Goal: Information Seeking & Learning: Learn about a topic

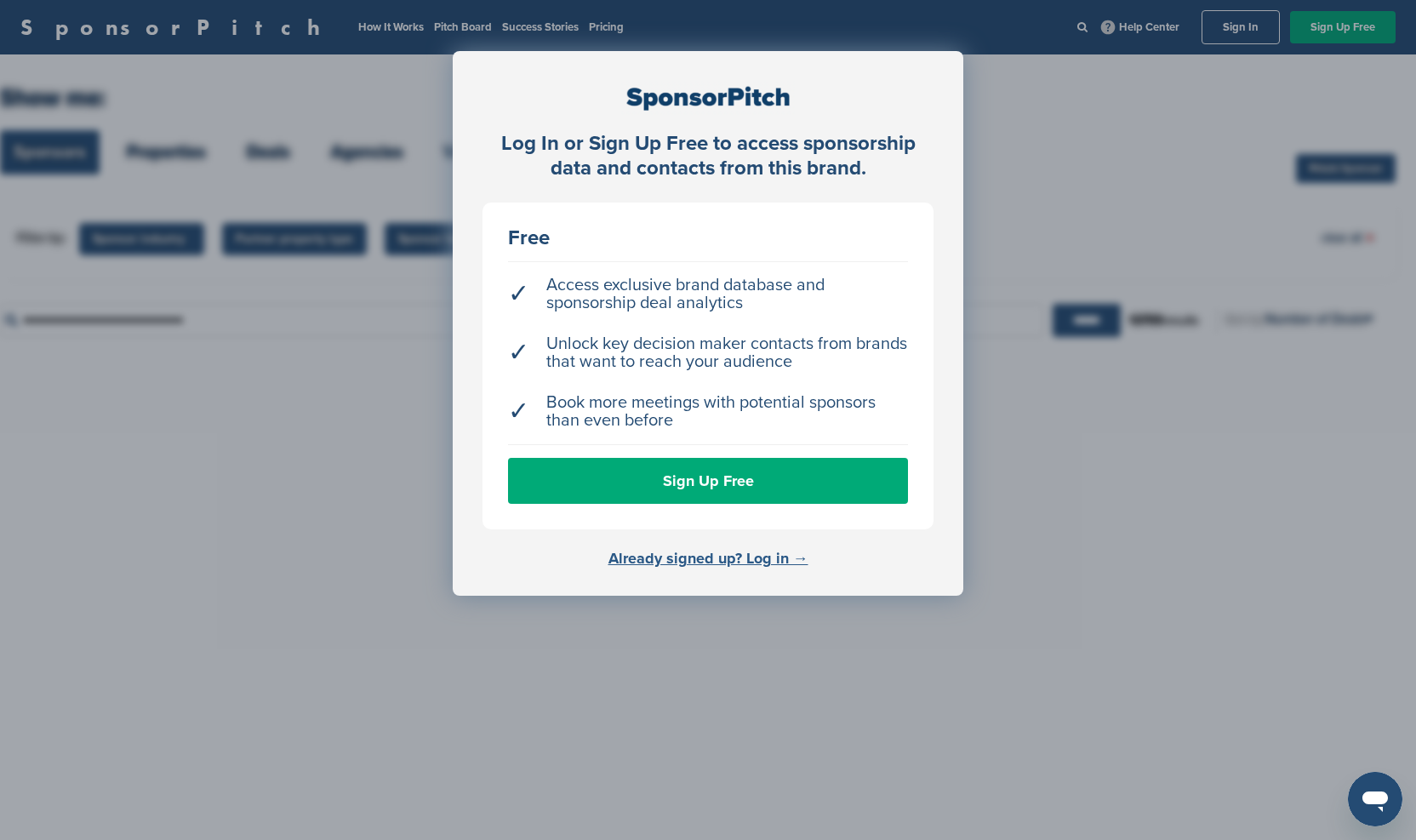
click at [724, 560] on link "Already signed up? Log in →" at bounding box center [708, 558] width 200 height 19
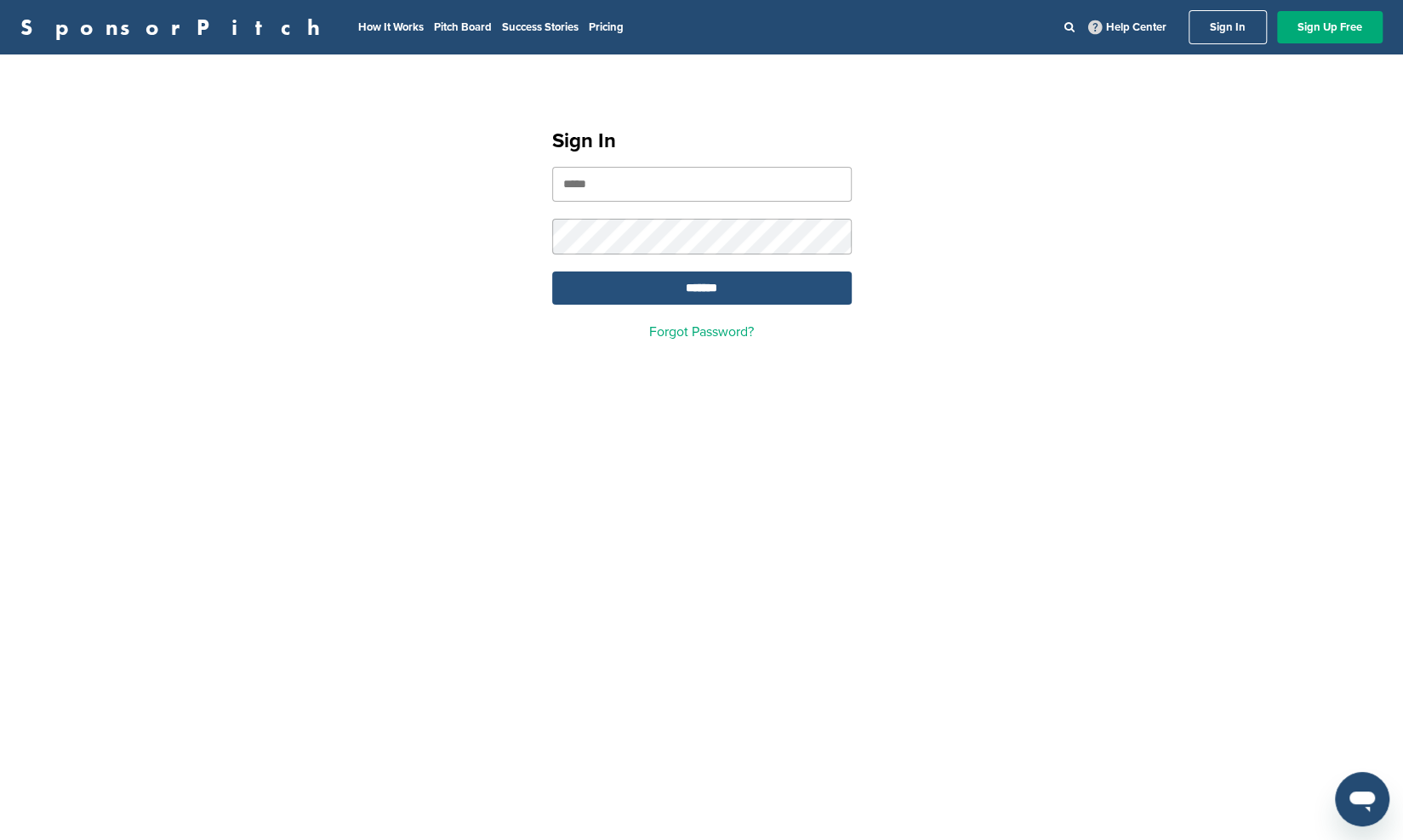
type input "**********"
click at [706, 293] on input "*******" at bounding box center [701, 287] width 299 height 33
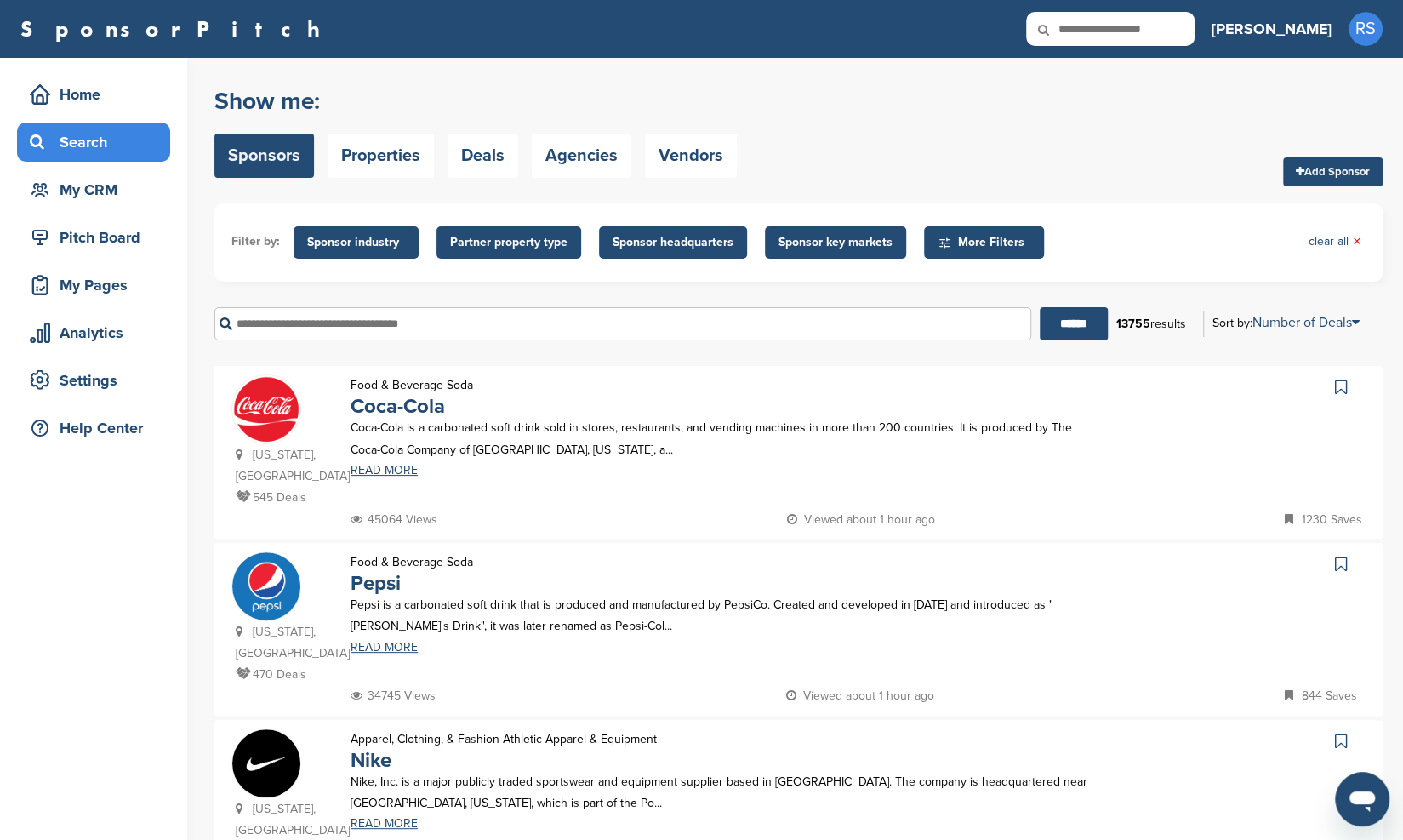
click at [381, 244] on span "Sponsor industry" at bounding box center [356, 242] width 98 height 19
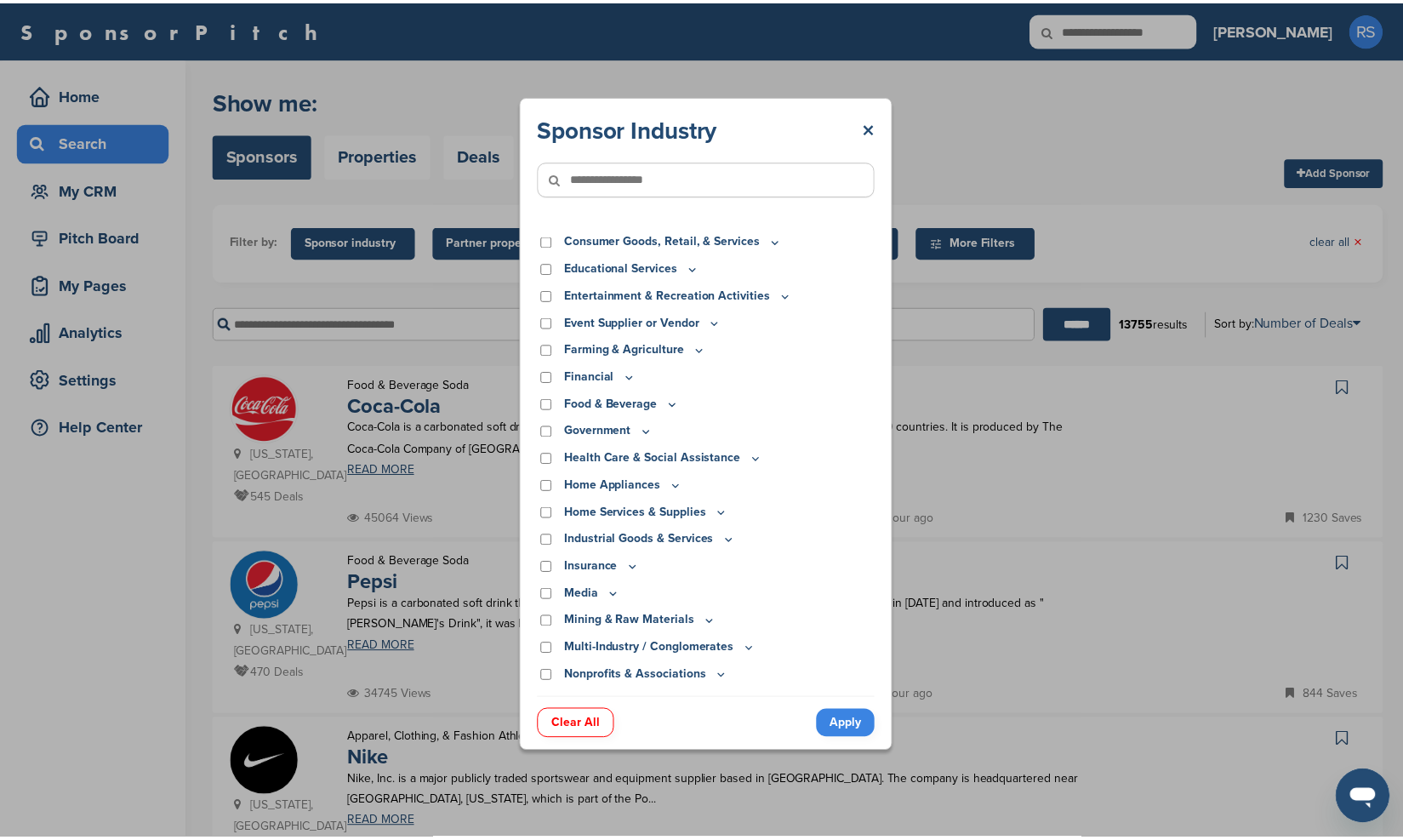
scroll to position [98, 0]
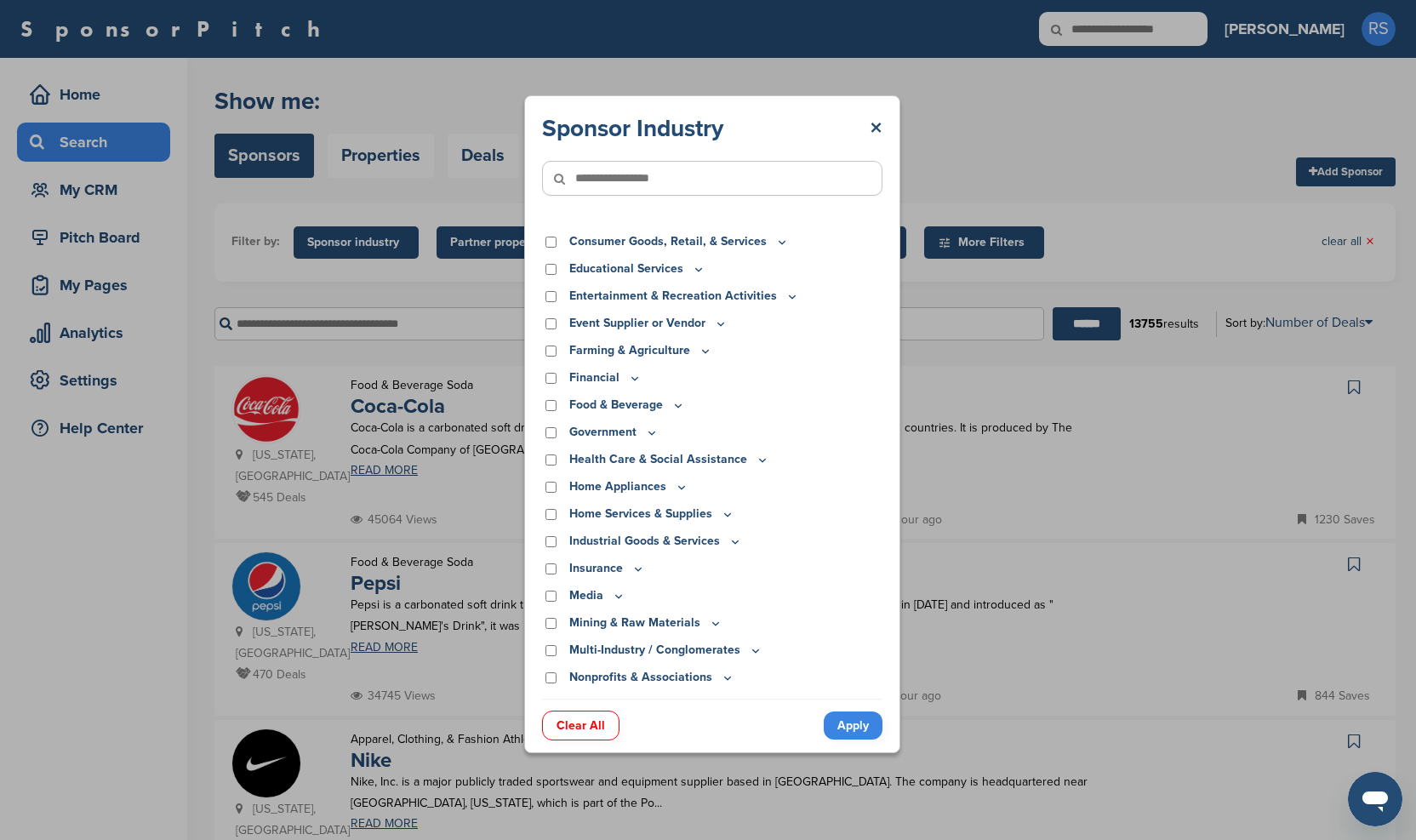
click at [717, 324] on icon at bounding box center [721, 323] width 14 height 14
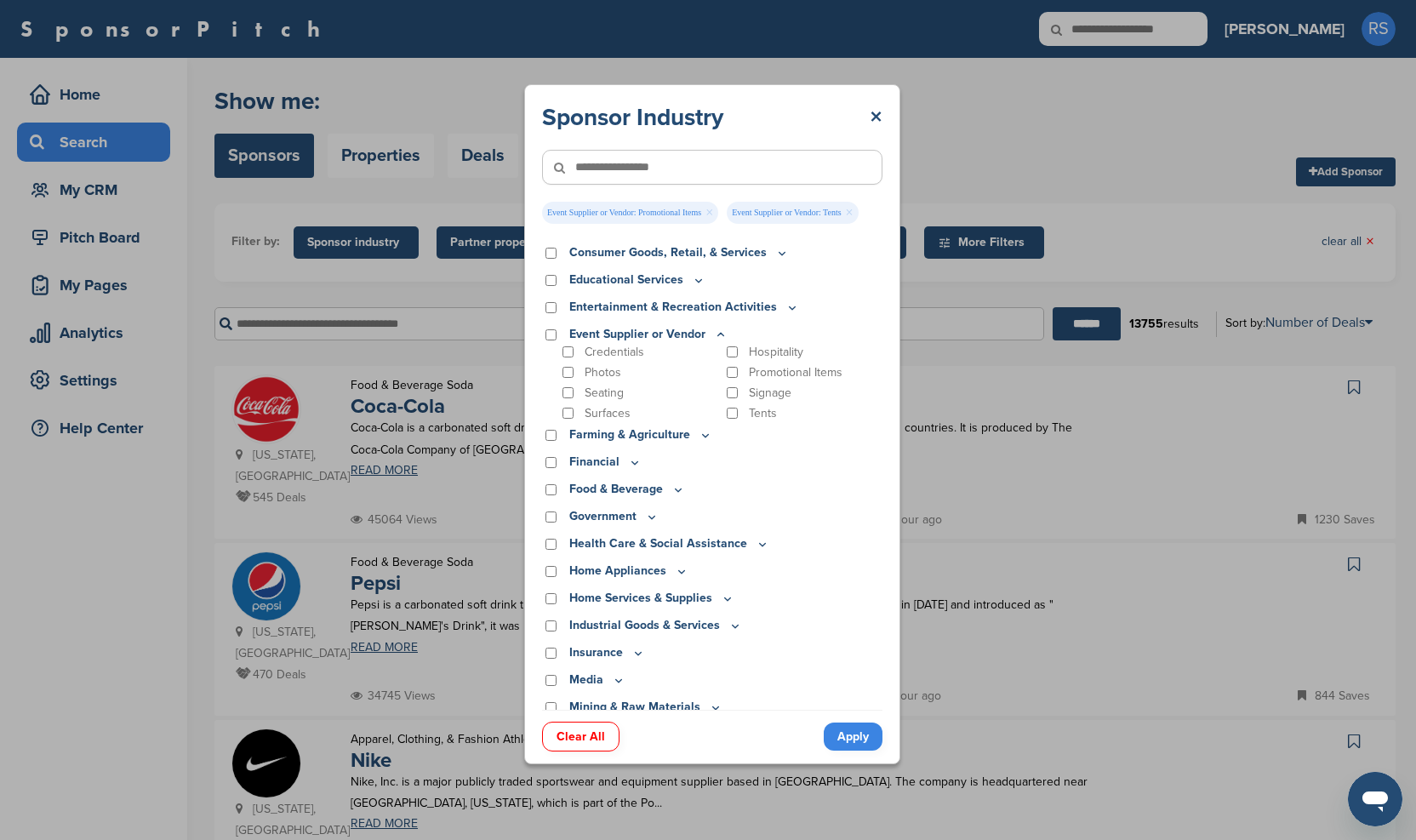
click at [853, 733] on link "Apply" at bounding box center [853, 736] width 59 height 28
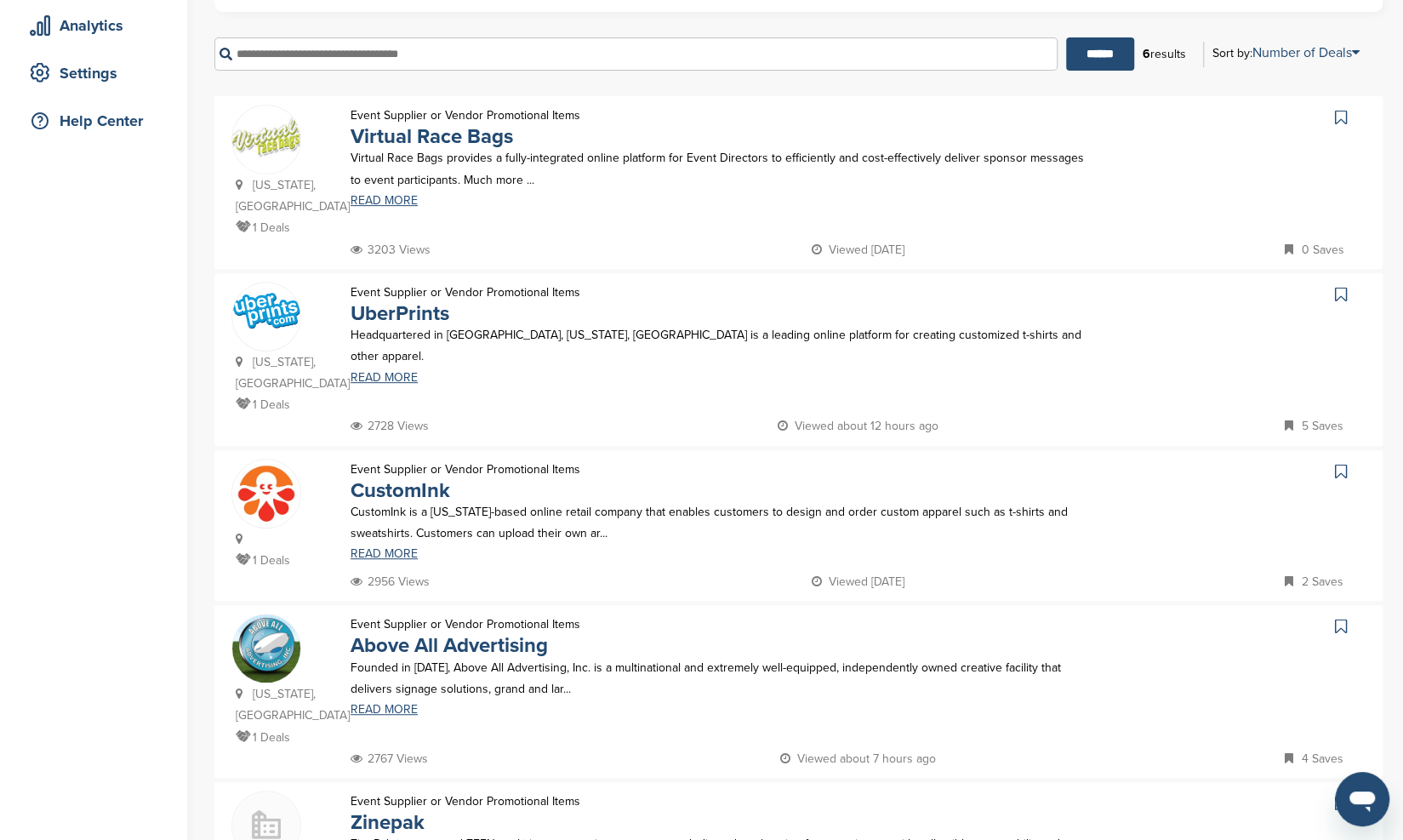
scroll to position [305, 0]
click at [109, 453] on div "Home Search My CRM Pitch Board My Pages Analytics Settings Help Center" at bounding box center [93, 461] width 187 height 1418
click at [380, 208] on link "READ MORE" at bounding box center [721, 202] width 740 height 12
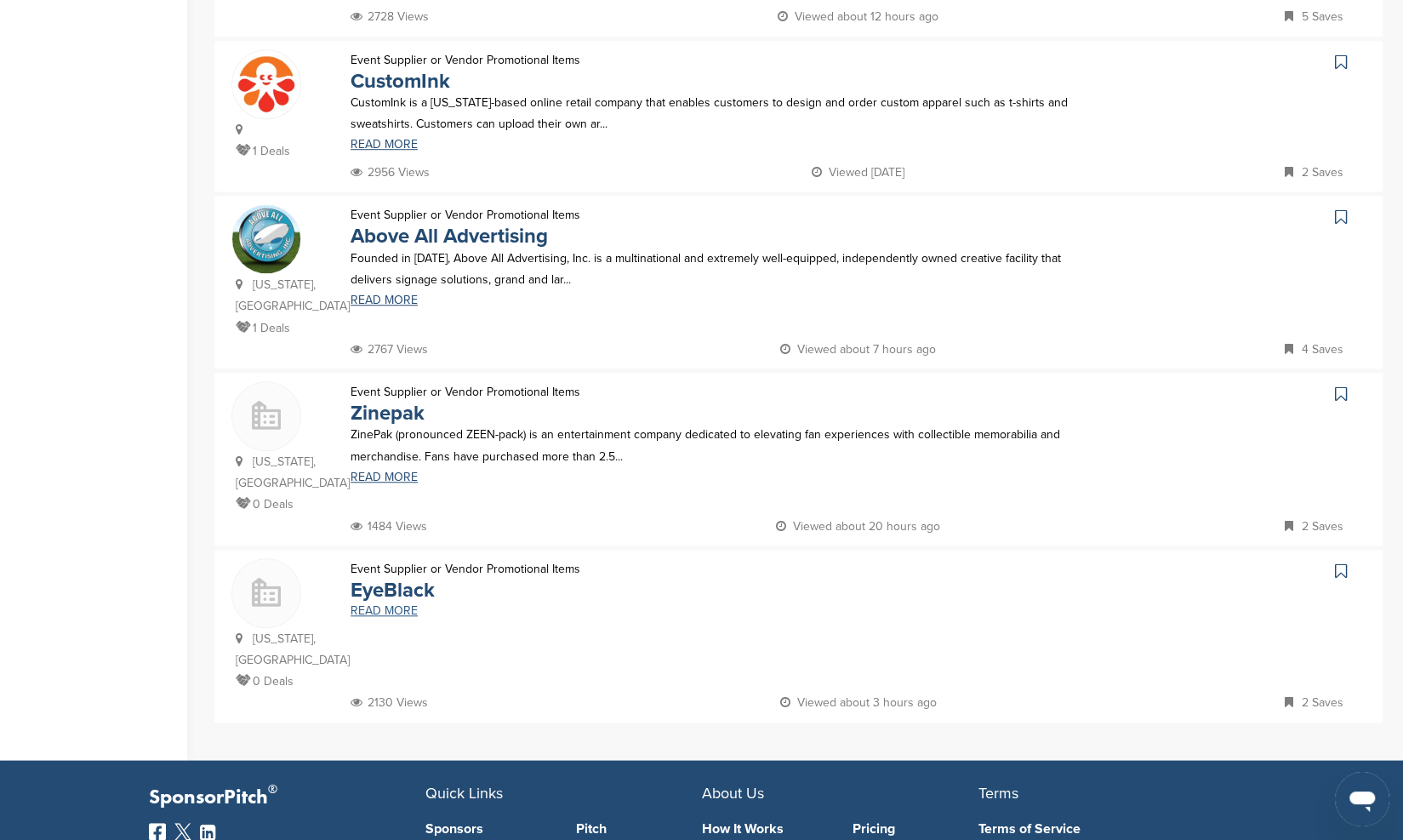
scroll to position [718, 0]
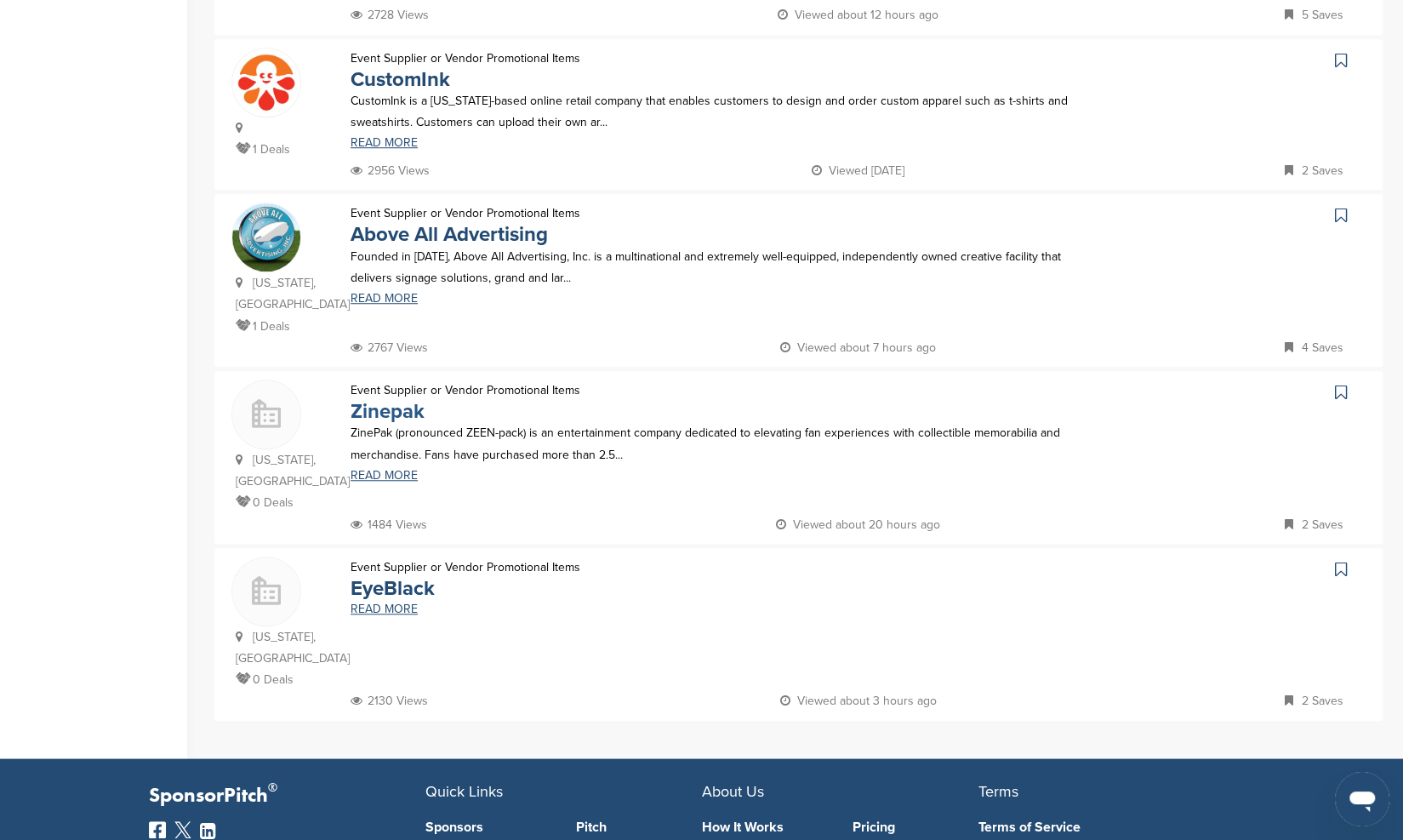
click at [397, 399] on link "Zinepak" at bounding box center [387, 411] width 74 height 25
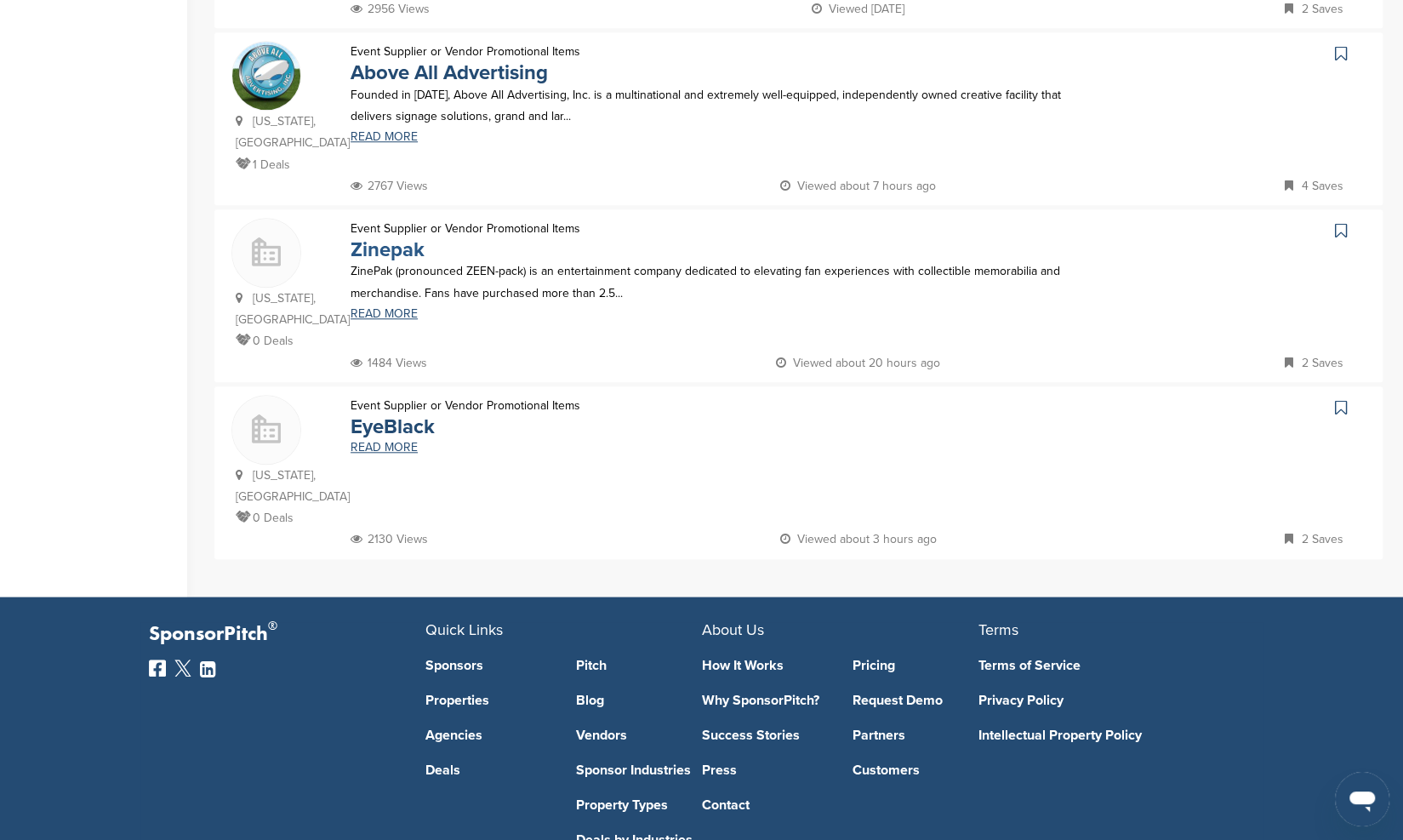
scroll to position [899, 0]
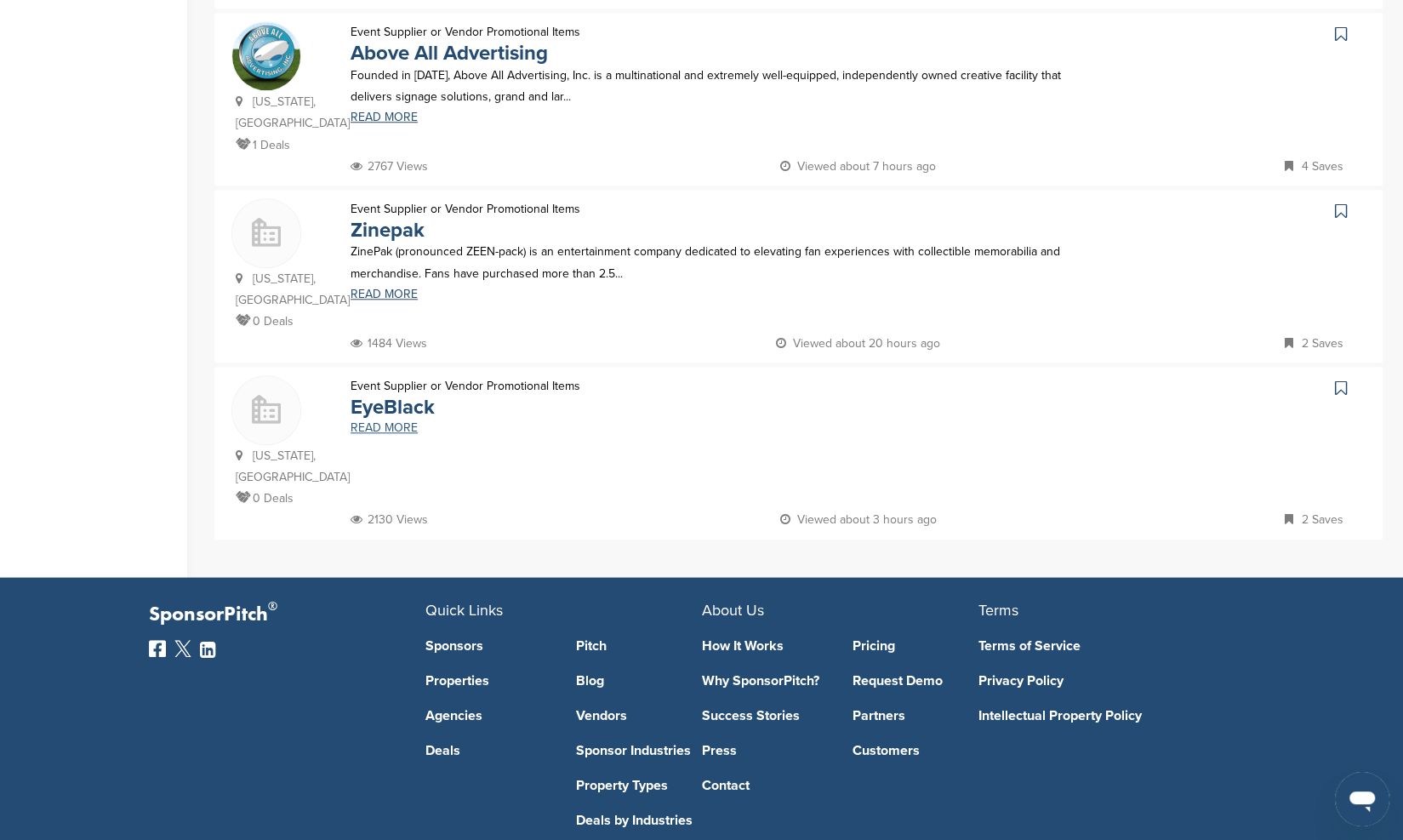
click at [395, 422] on link "READ MORE" at bounding box center [721, 428] width 740 height 12
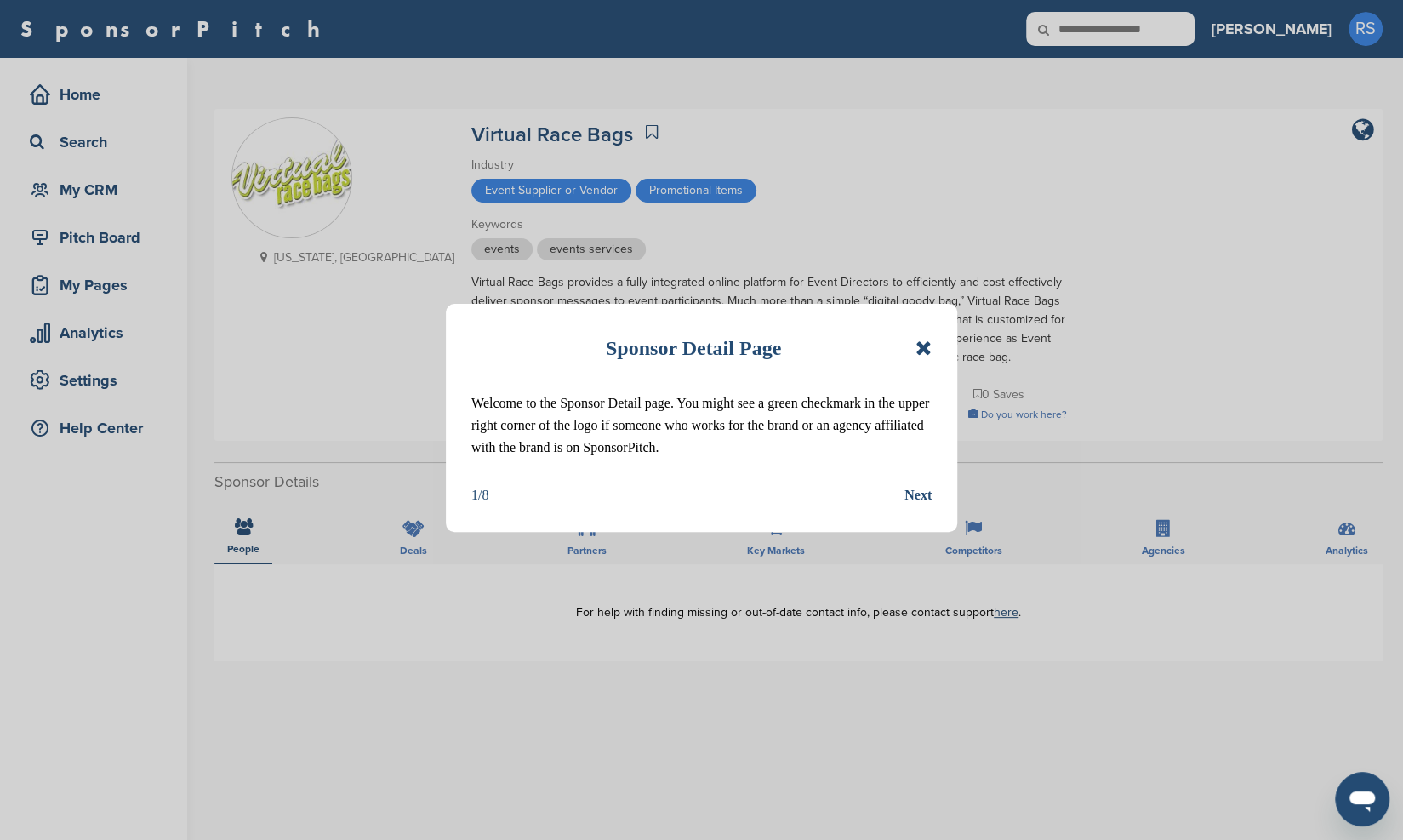
click at [919, 488] on div "Next" at bounding box center [918, 495] width 27 height 22
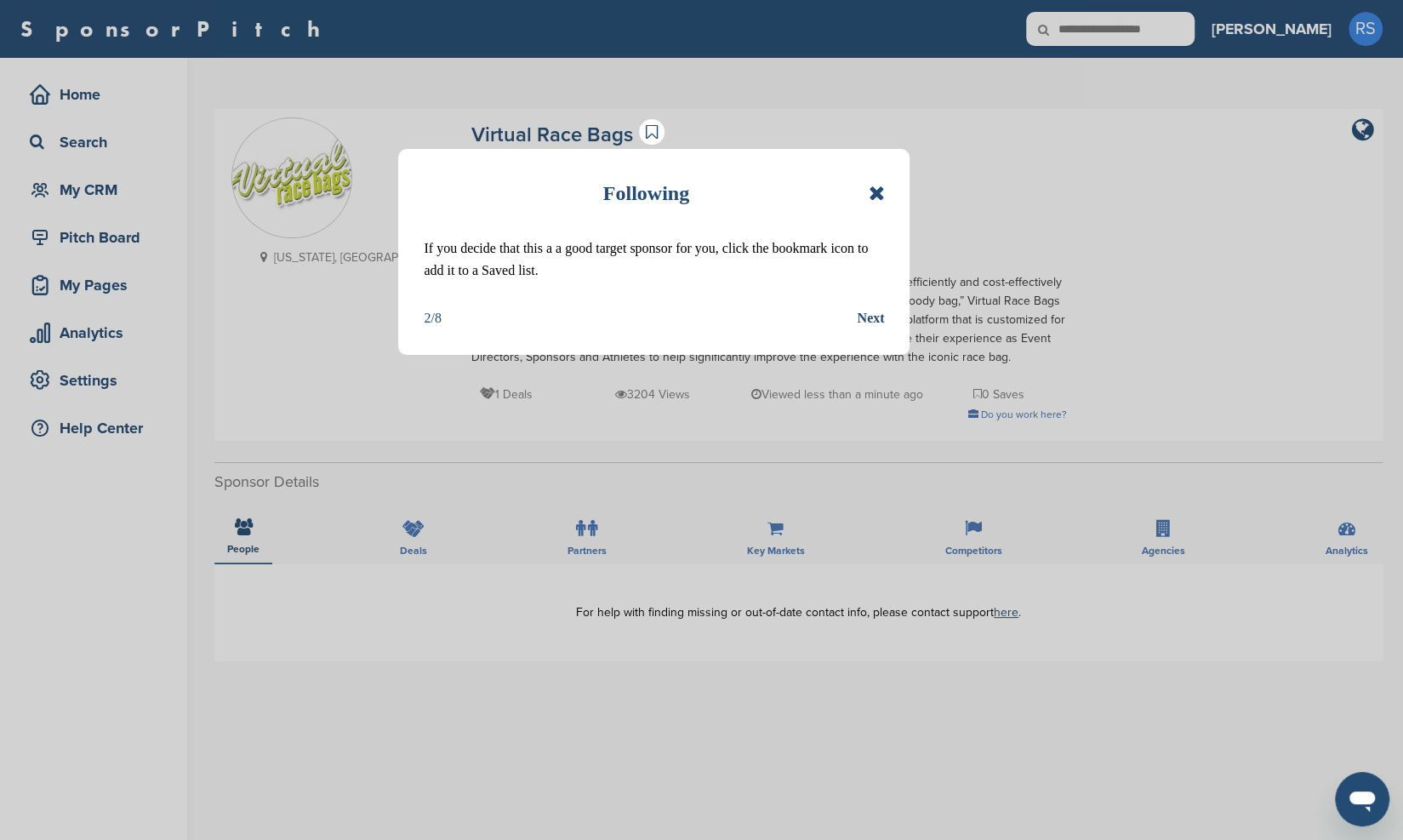
click at [867, 324] on div "Next" at bounding box center [870, 318] width 27 height 22
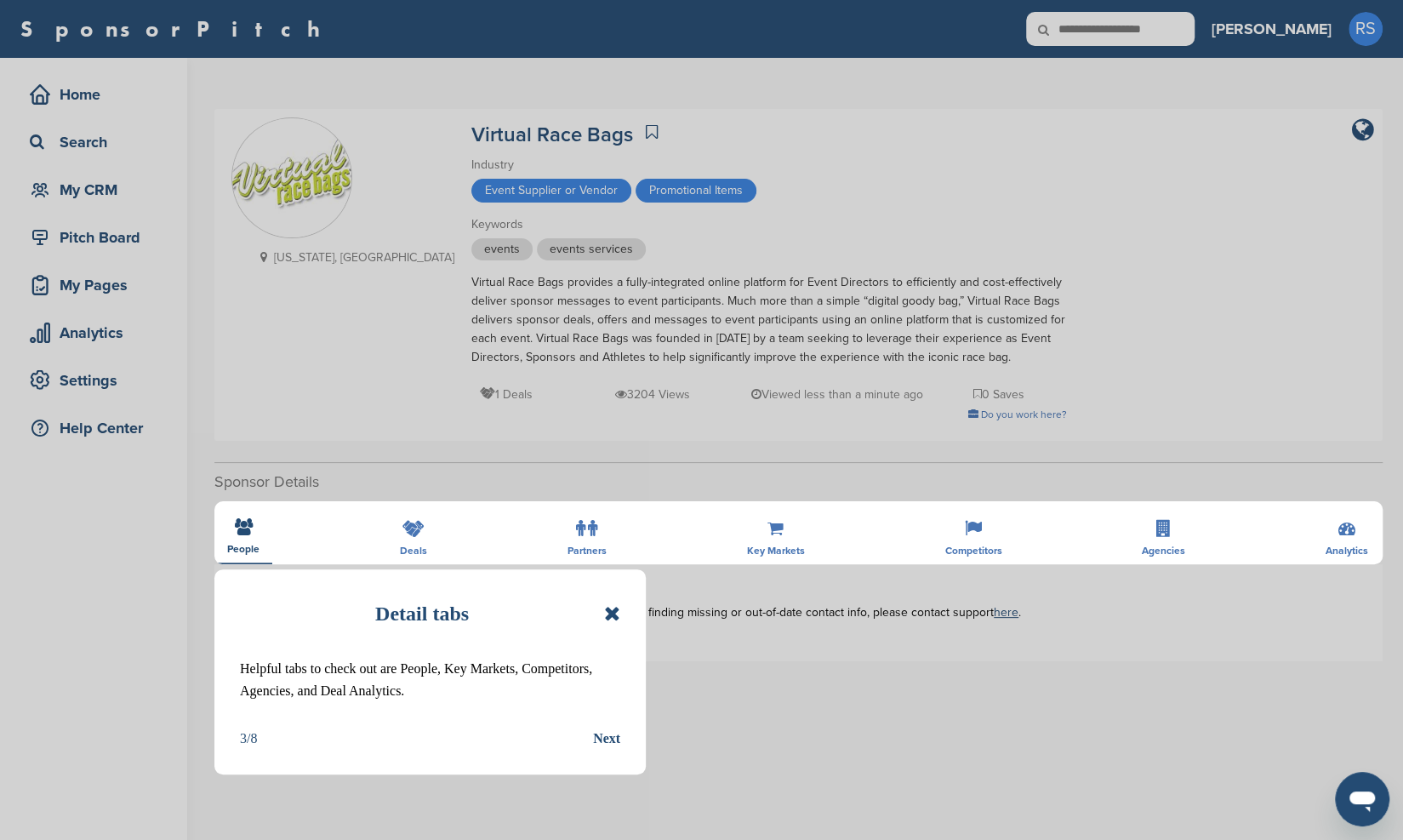
click at [407, 542] on div "Detail tabs Helpful tabs to check out are People, Key Markets, Competitors, Age…" at bounding box center [701, 420] width 1403 height 840
click at [567, 543] on div "Detail tabs Helpful tabs to check out are People, Key Markets, Competitors, Age…" at bounding box center [701, 420] width 1403 height 840
click at [412, 531] on div "Detail tabs Helpful tabs to check out are People, Key Markets, Competitors, Age…" at bounding box center [701, 420] width 1403 height 840
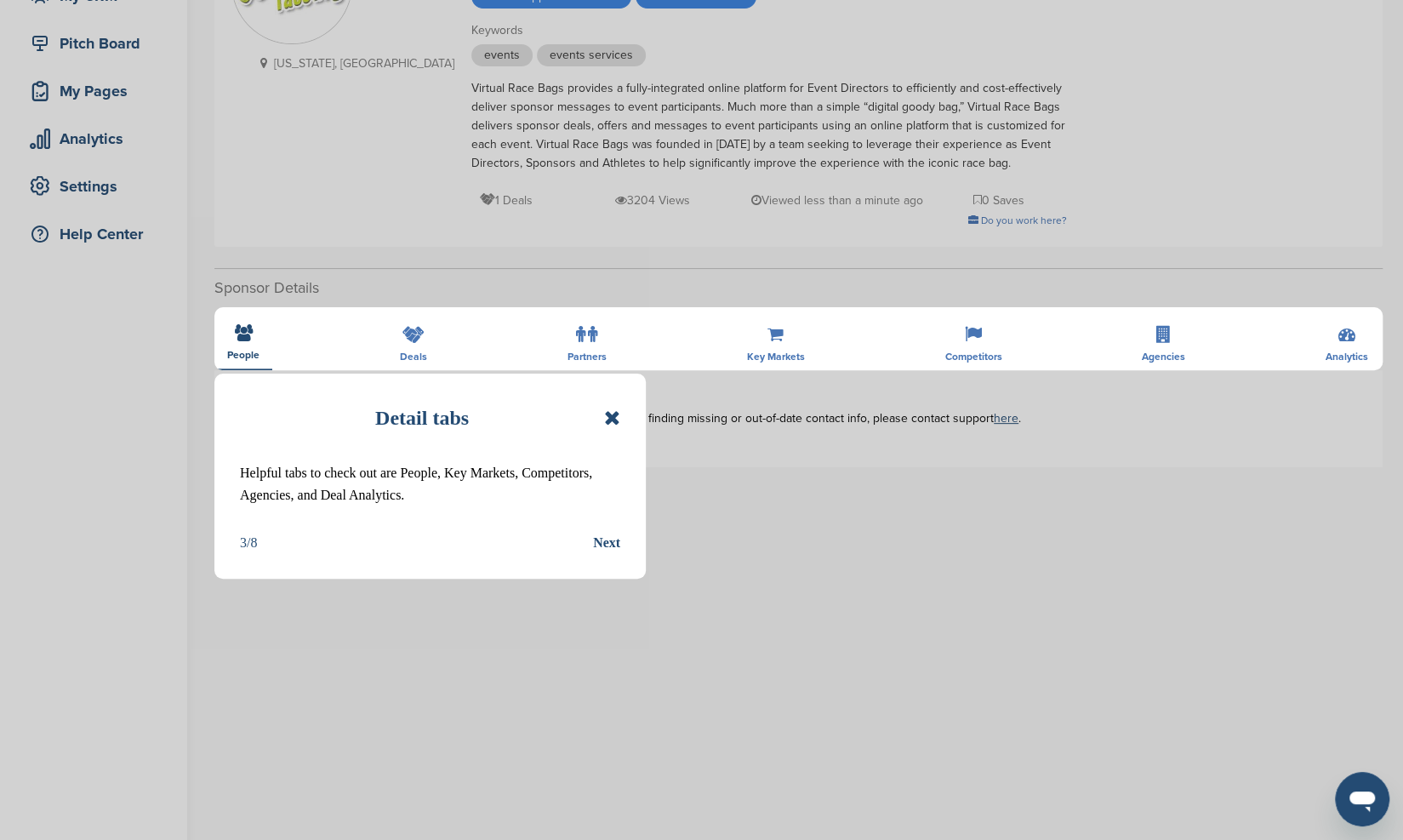
scroll to position [195, 0]
click at [607, 542] on div "Next" at bounding box center [606, 542] width 27 height 22
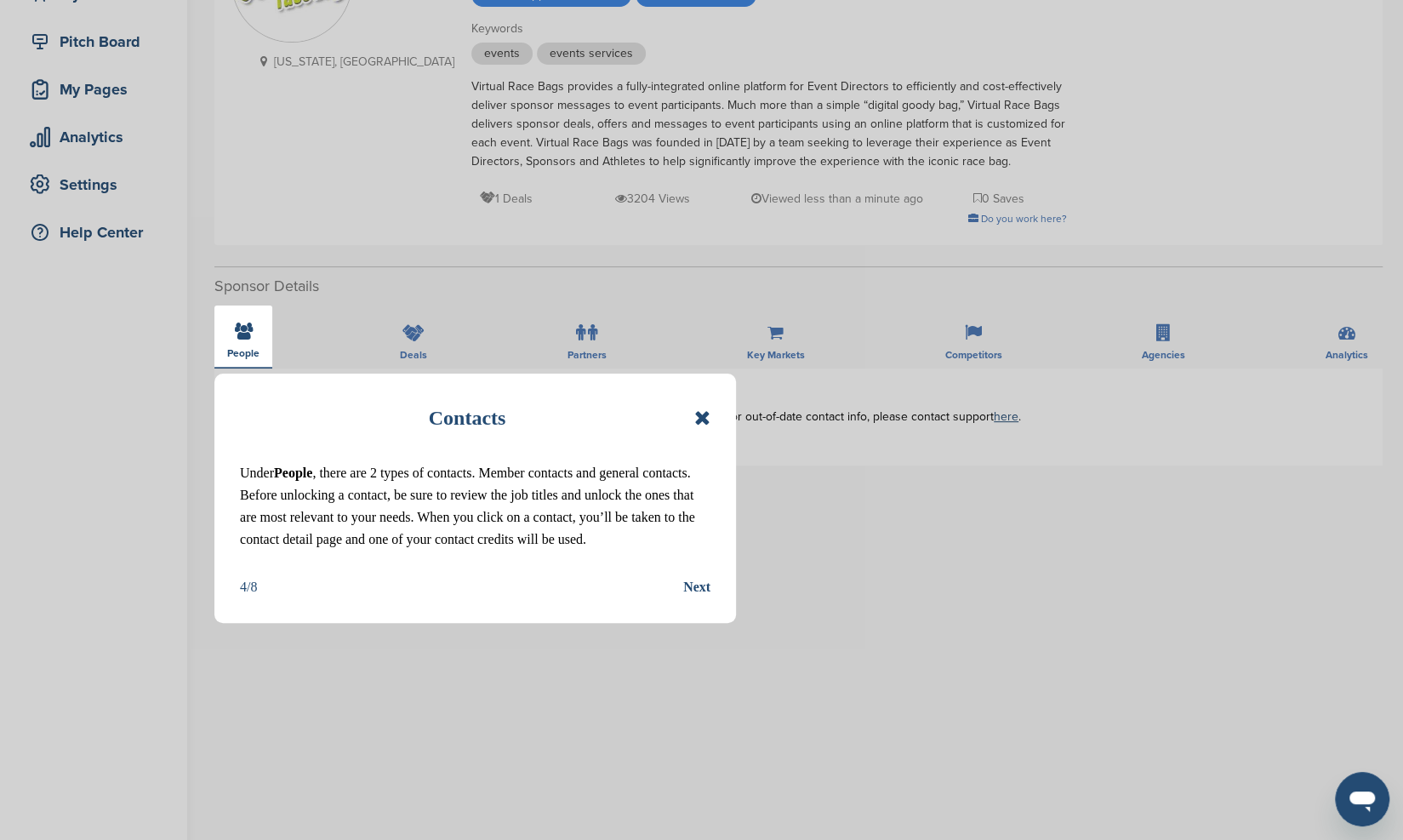
click at [699, 588] on div "Next" at bounding box center [697, 587] width 27 height 22
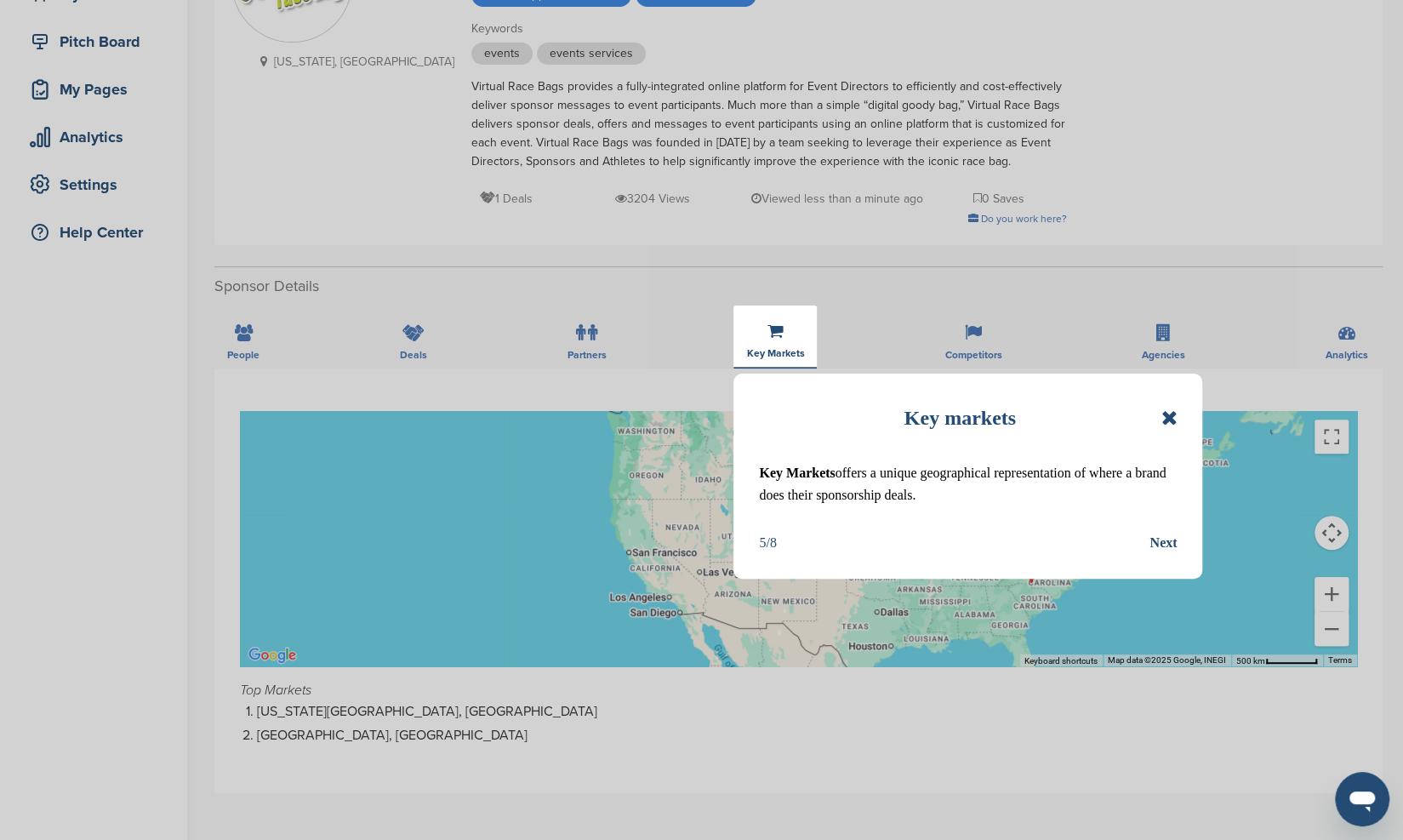
click at [1168, 537] on div "Next" at bounding box center [1163, 542] width 27 height 22
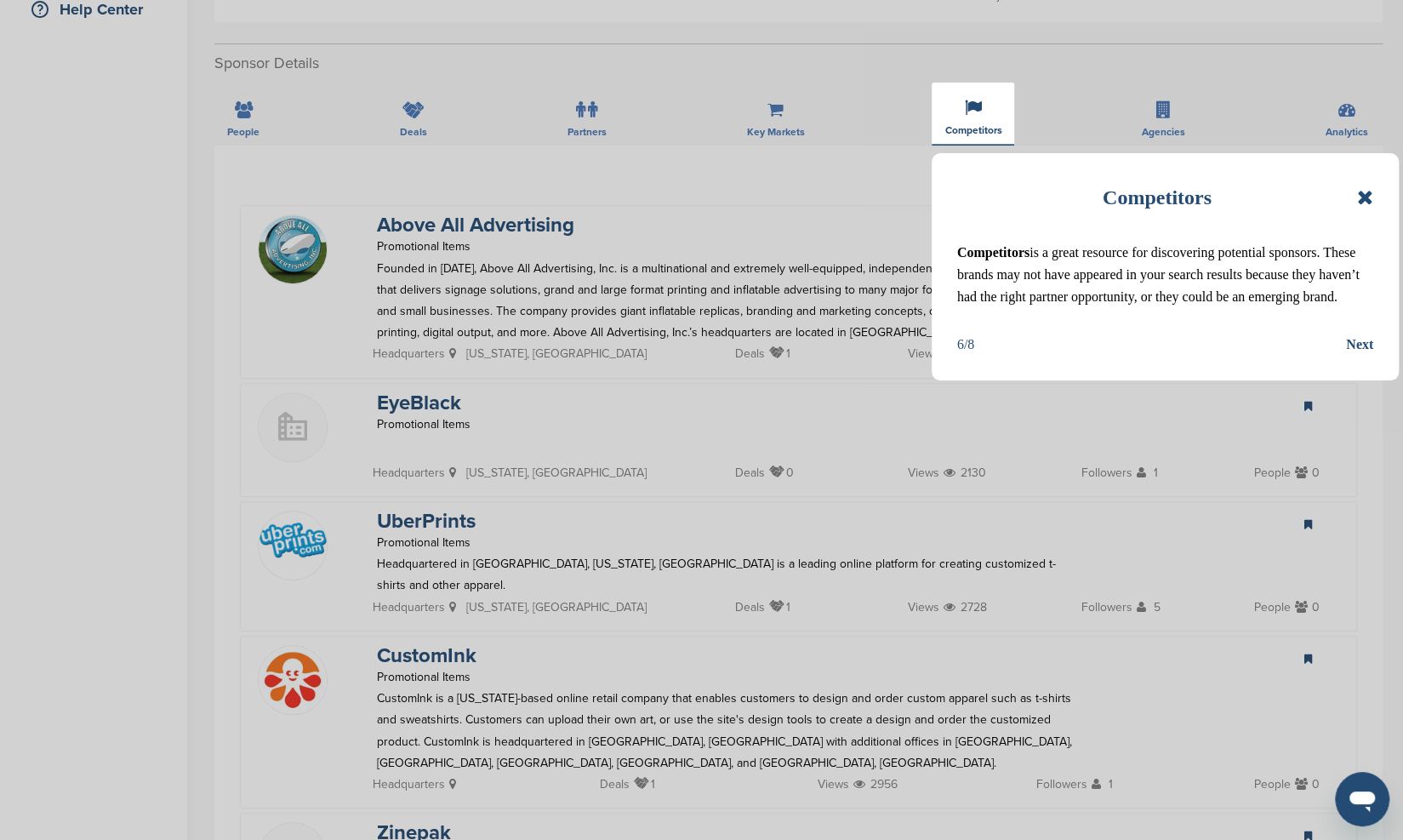
scroll to position [415, 0]
click at [1361, 349] on div "Next" at bounding box center [1360, 345] width 27 height 22
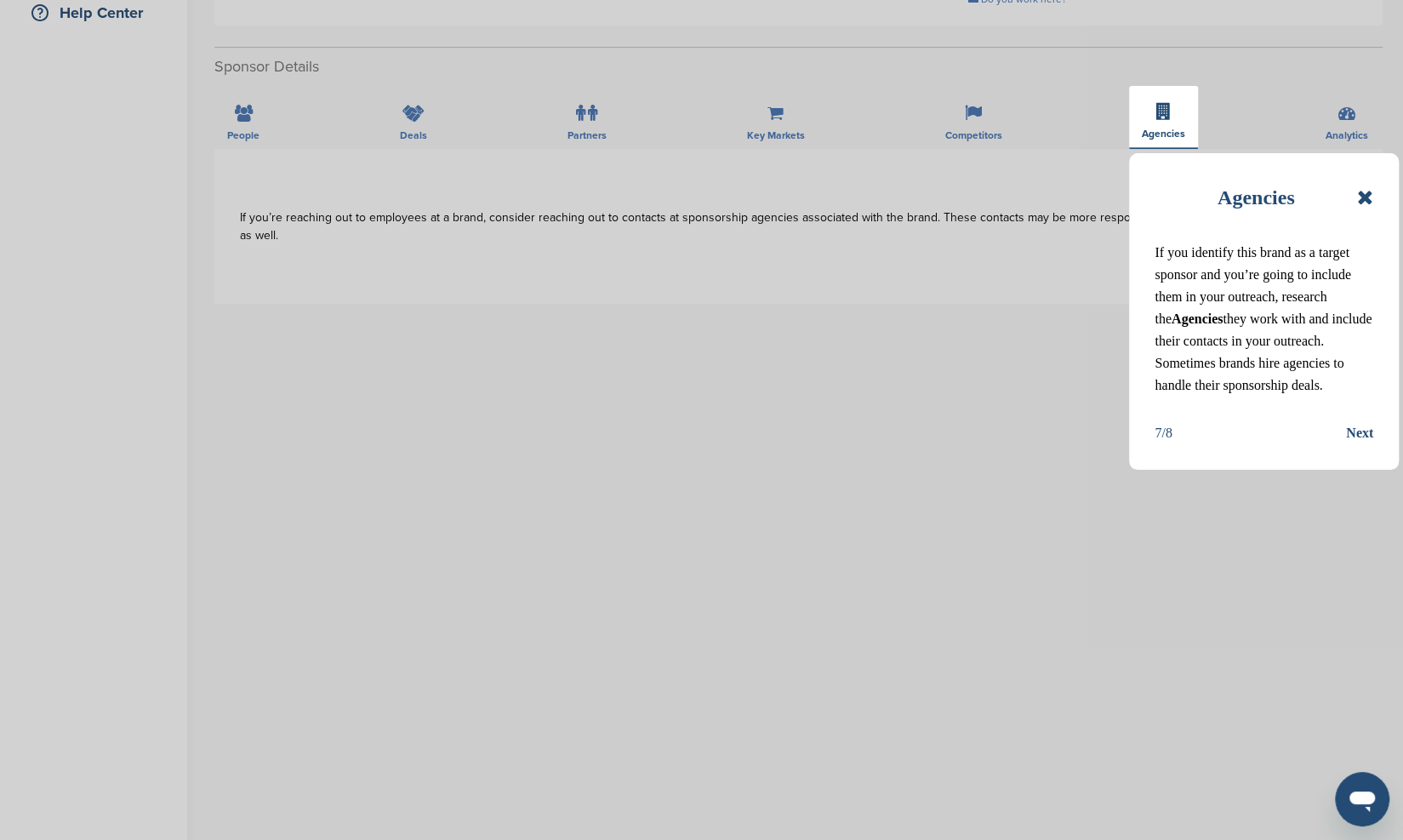
click at [1364, 435] on div "Next" at bounding box center [1360, 433] width 27 height 22
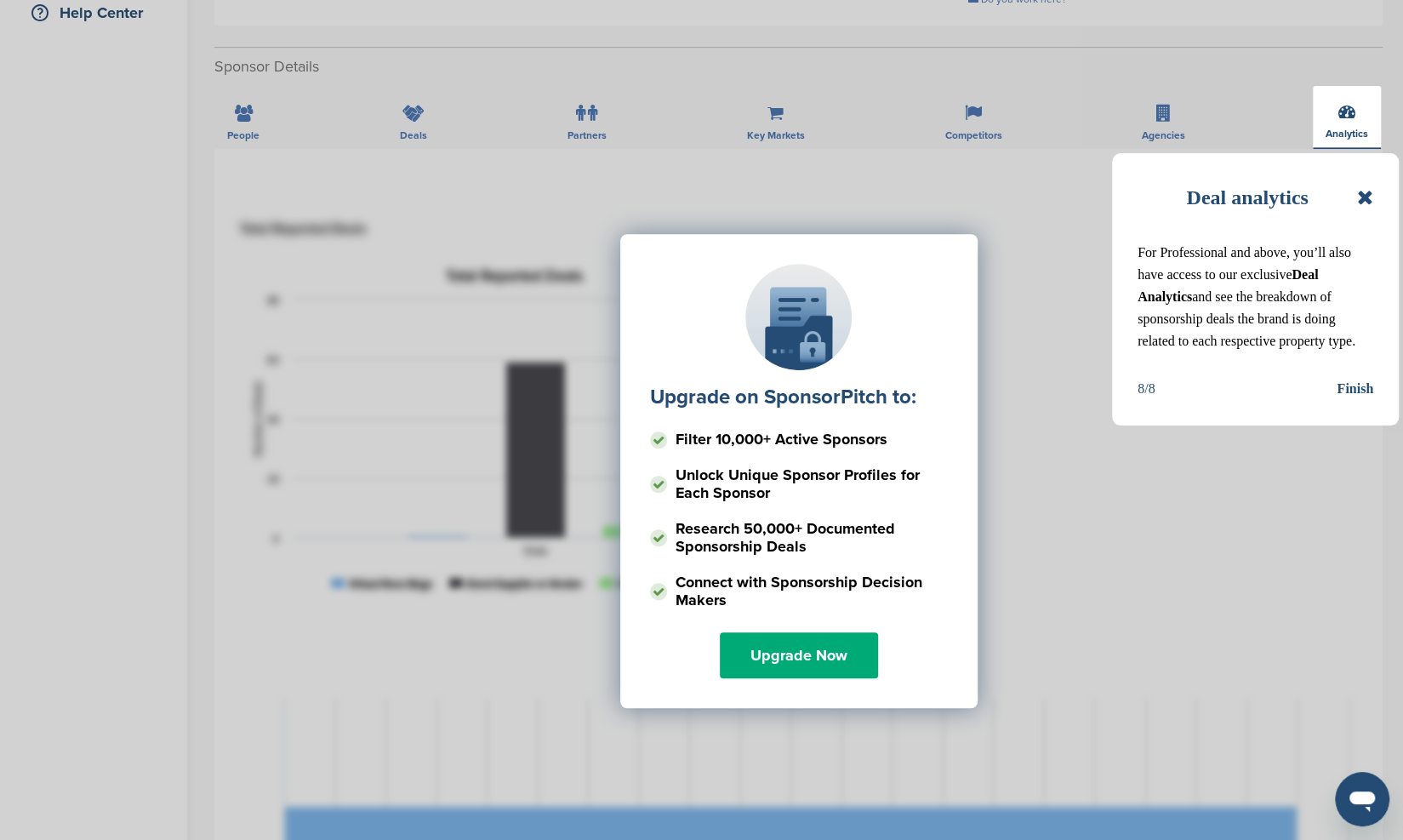
click at [1356, 396] on div "Upgrade on SponsorPitch to: Filter 10,000+ Active Sponsors Unlock Unique Sponso…" at bounding box center [798, 403] width 1117 height 426
click at [1353, 384] on div "Upgrade on SponsorPitch to: Filter 10,000+ Active Sponsors Unlock Unique Sponso…" at bounding box center [798, 403] width 1117 height 426
click at [1368, 199] on icon at bounding box center [1365, 197] width 16 height 20
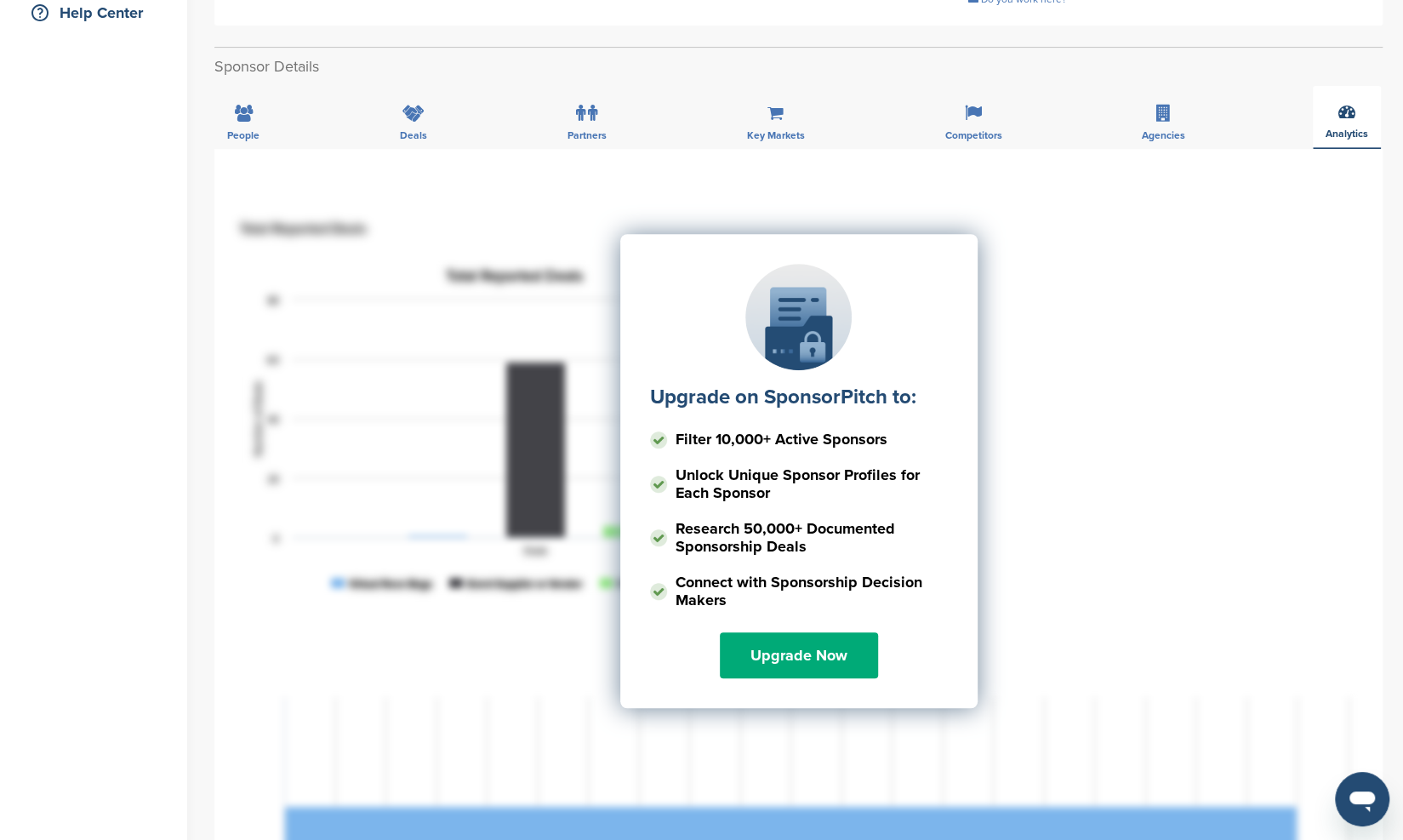
click at [926, 258] on div "Upgrade on SponsorPitch to: Filter 10,000+ Active Sponsors Unlock Unique Sponso…" at bounding box center [798, 471] width 357 height 474
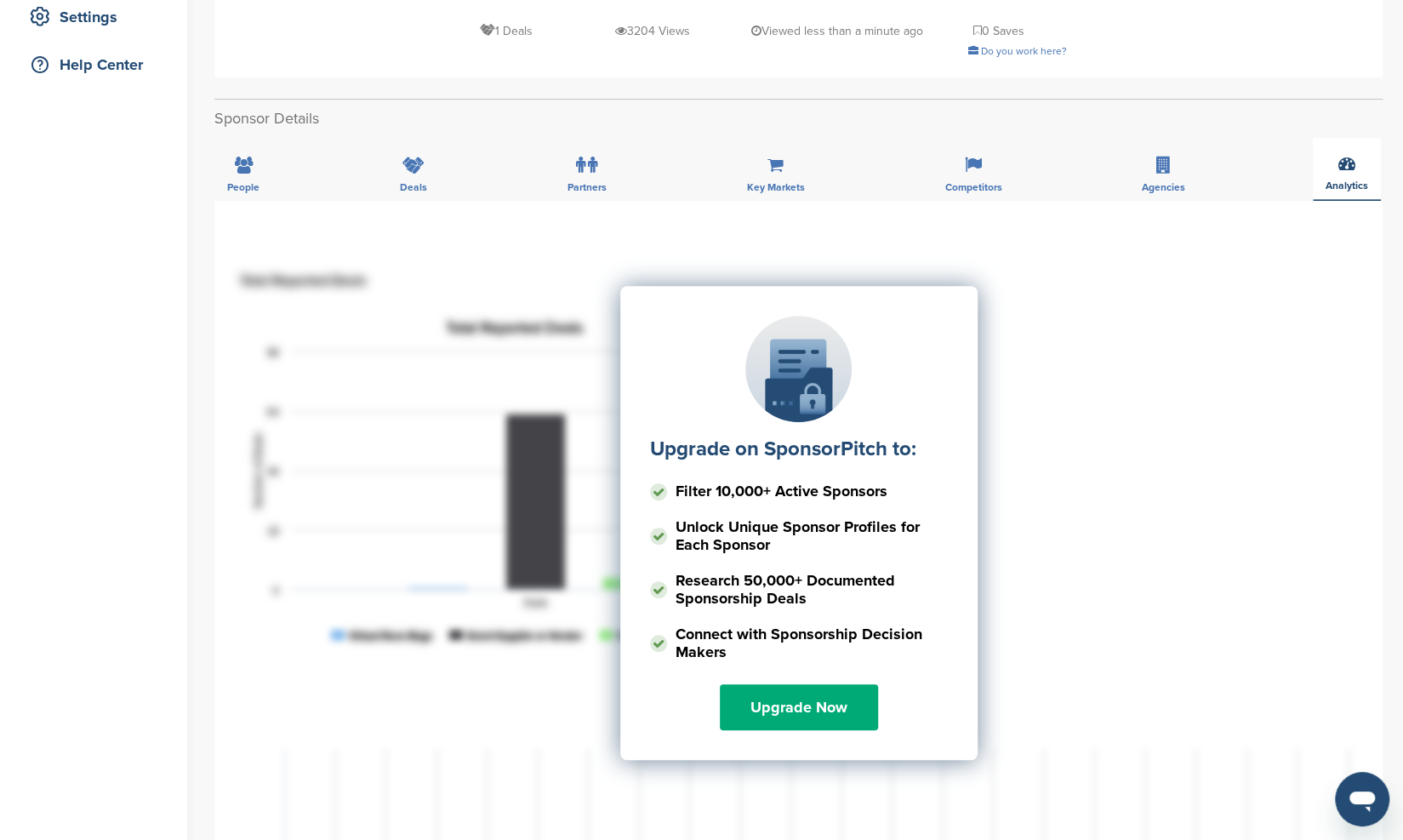
scroll to position [0, 0]
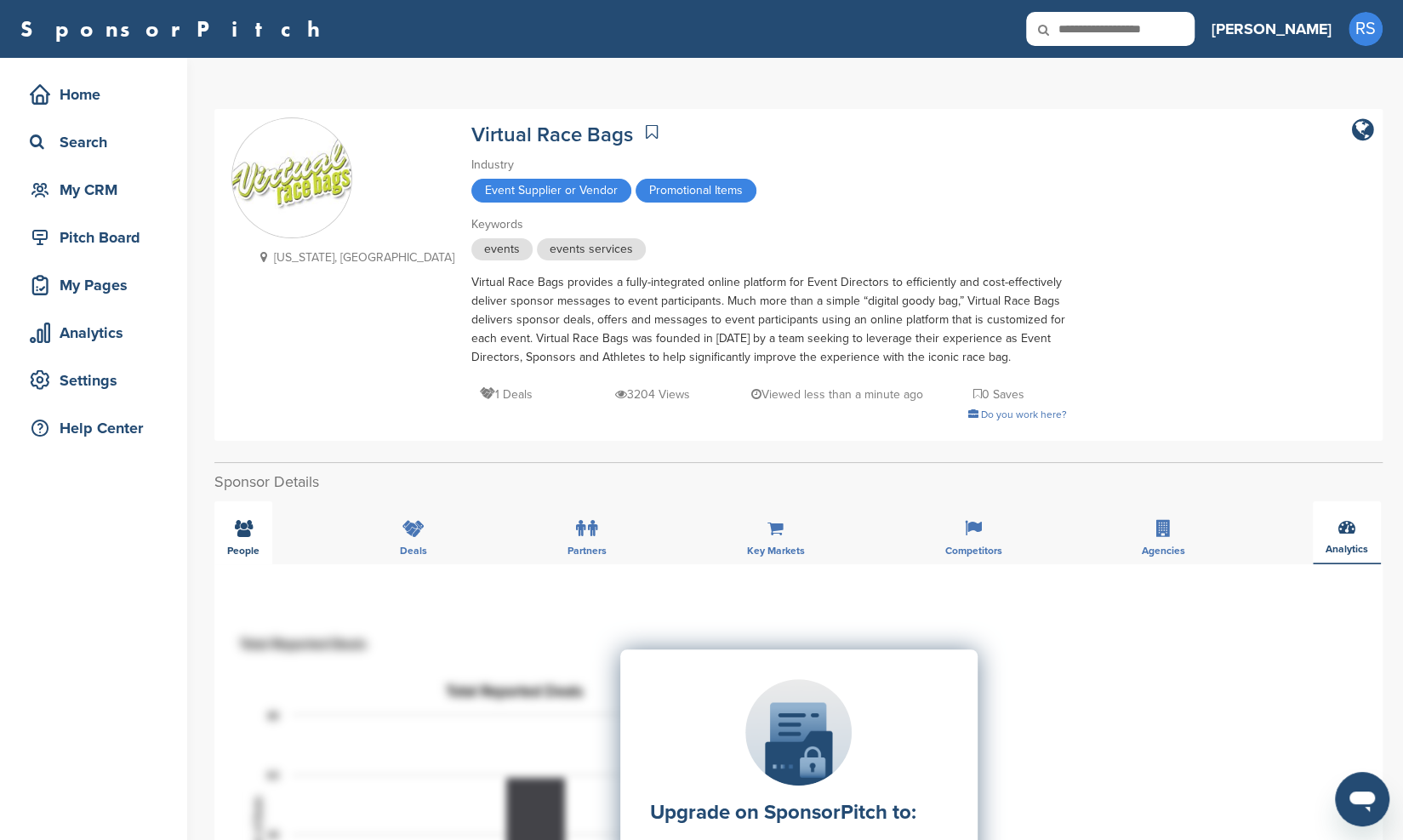
click at [241, 536] on icon at bounding box center [243, 528] width 18 height 17
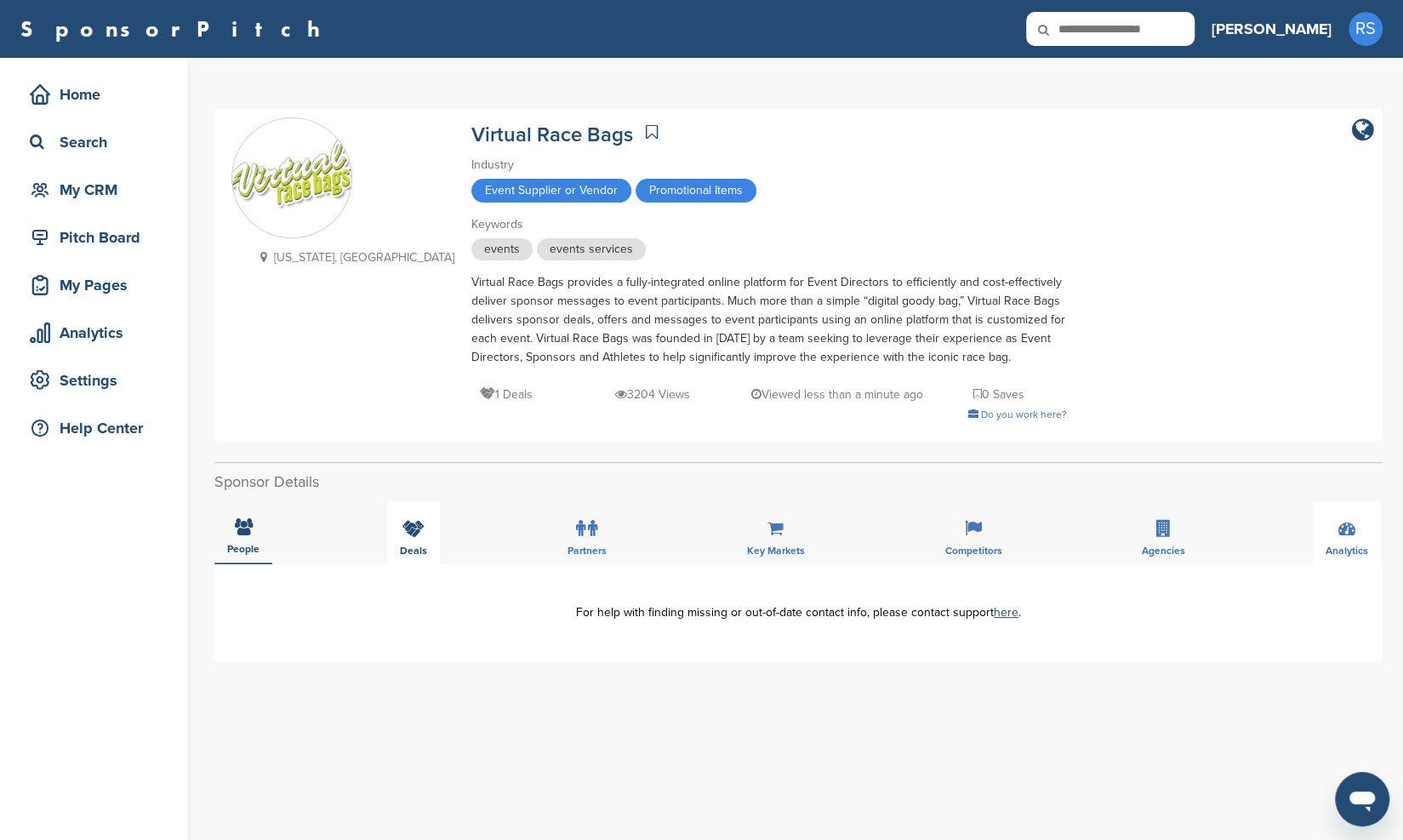
click at [419, 532] on icon at bounding box center [414, 528] width 22 height 17
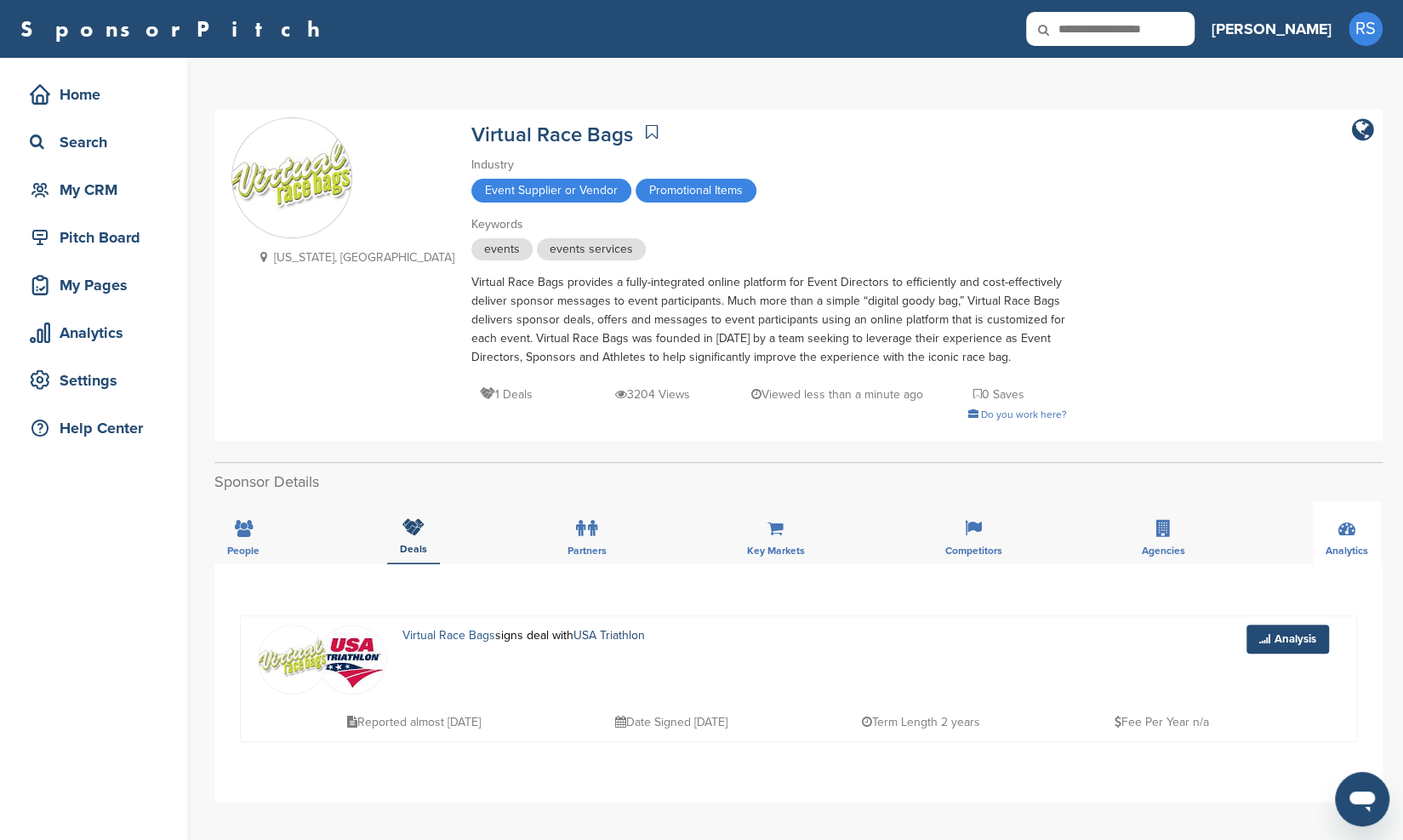
click at [473, 635] on link "Virtual Race Bags" at bounding box center [449, 634] width 93 height 14
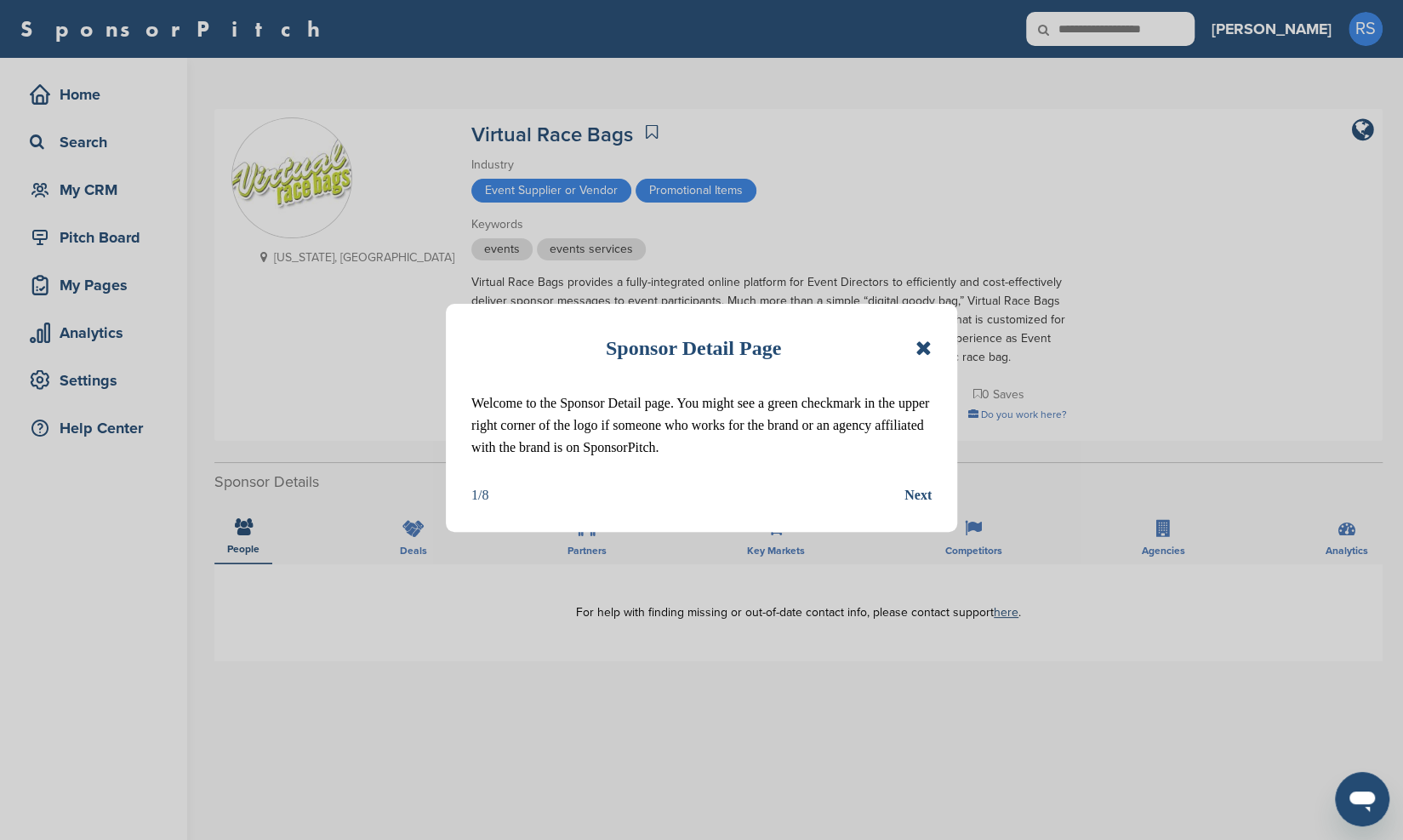
click at [916, 354] on icon at bounding box center [923, 348] width 16 height 20
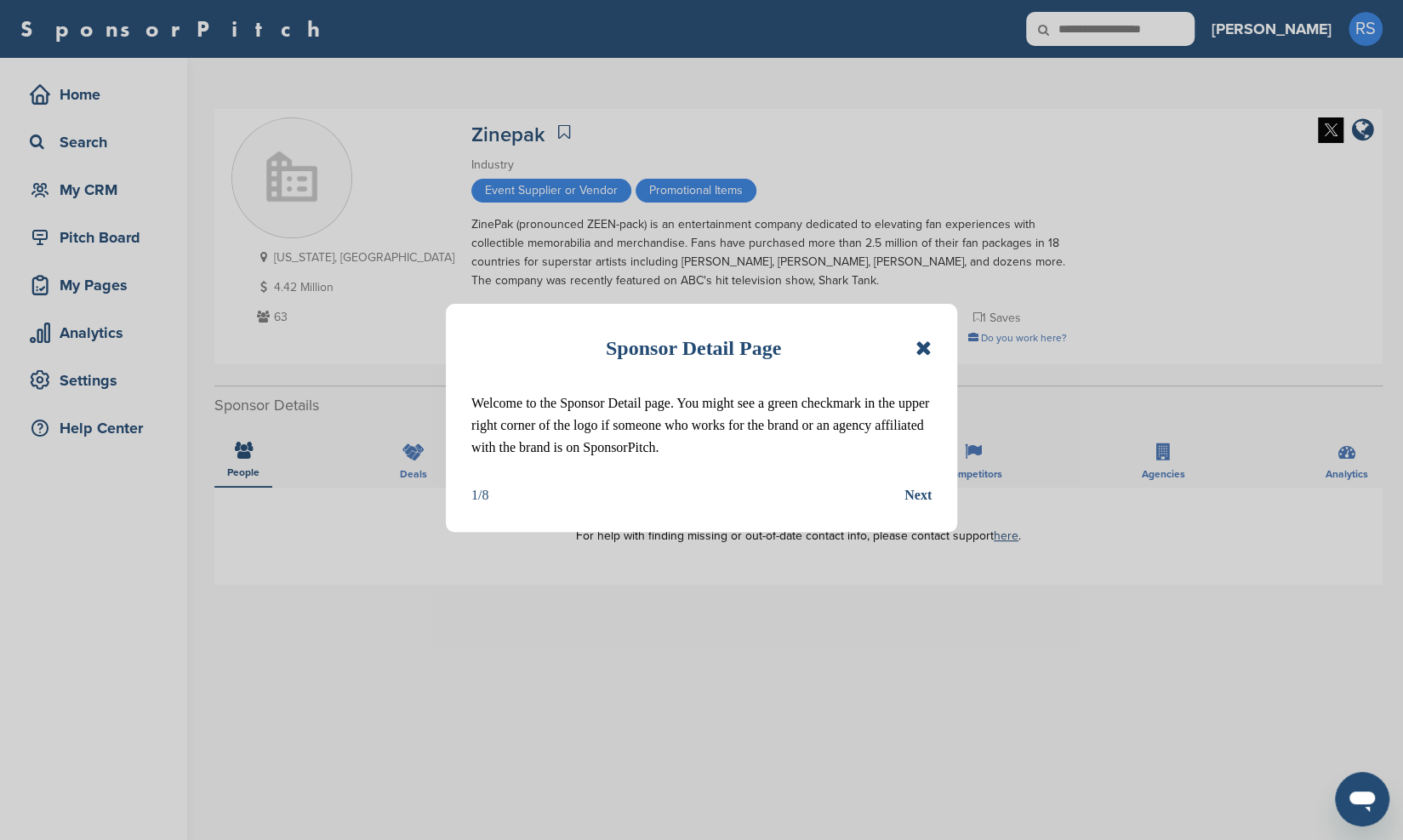
click at [925, 345] on icon at bounding box center [923, 348] width 16 height 20
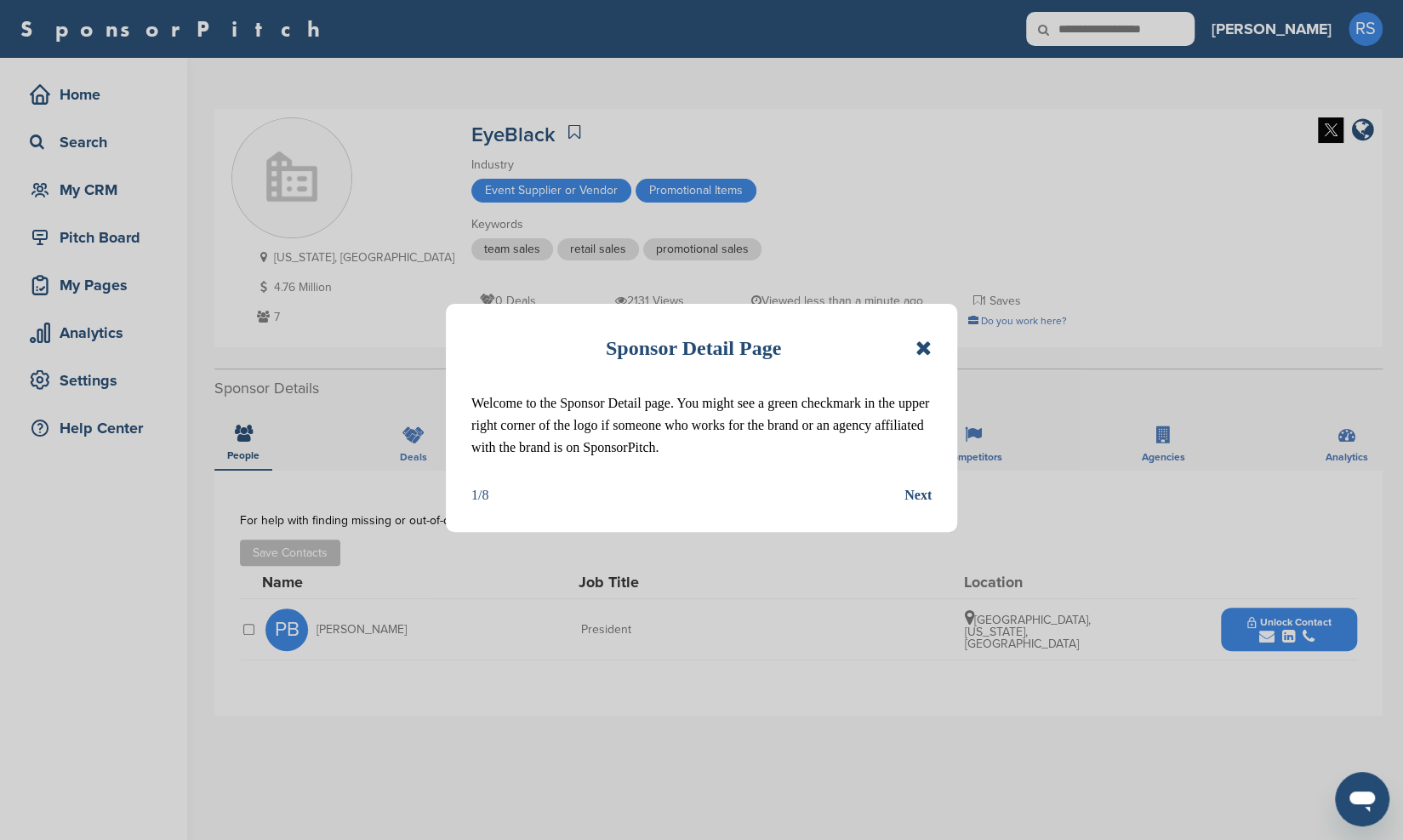
click at [923, 348] on icon at bounding box center [923, 348] width 16 height 20
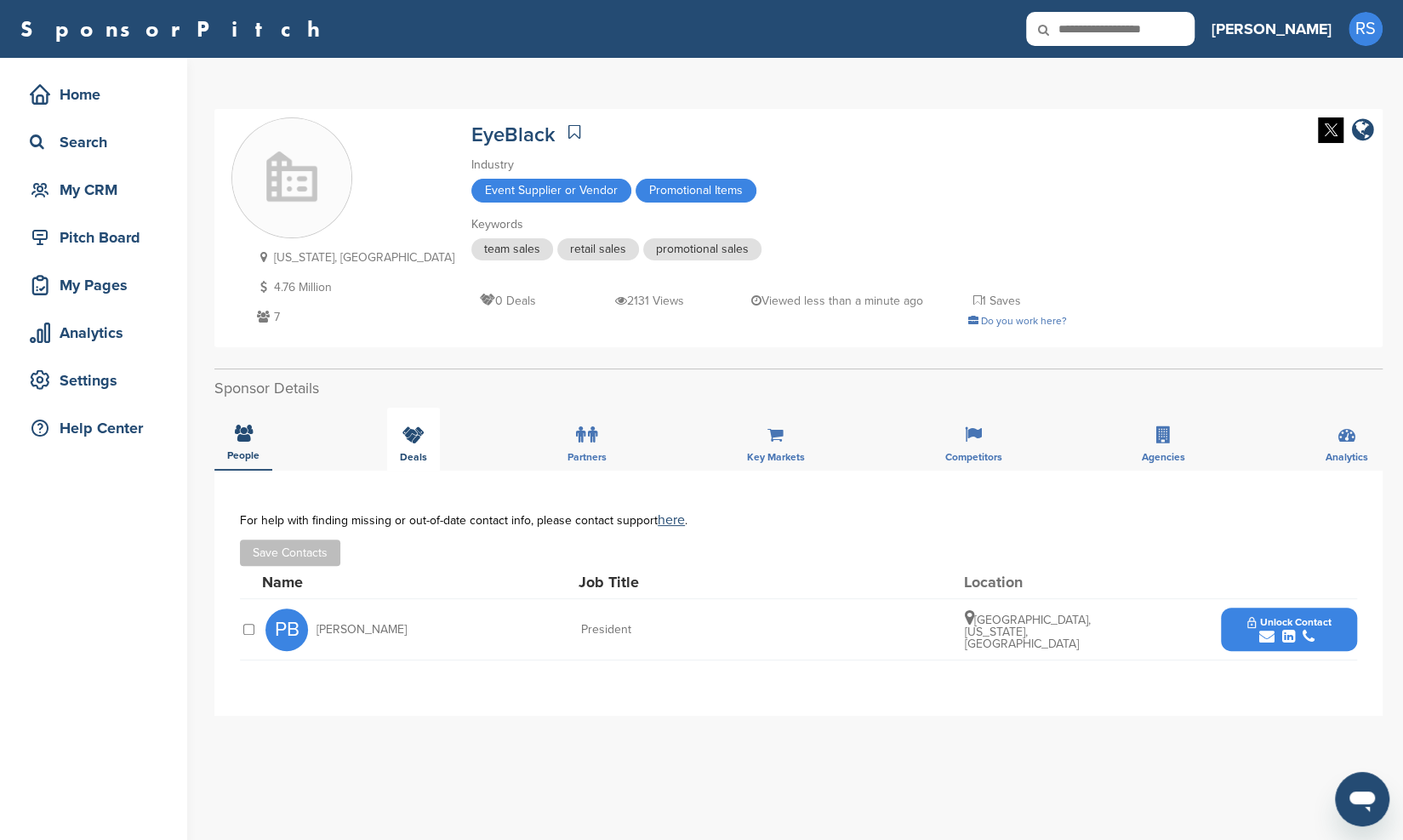
click at [426, 440] on div "Deals" at bounding box center [414, 439] width 53 height 63
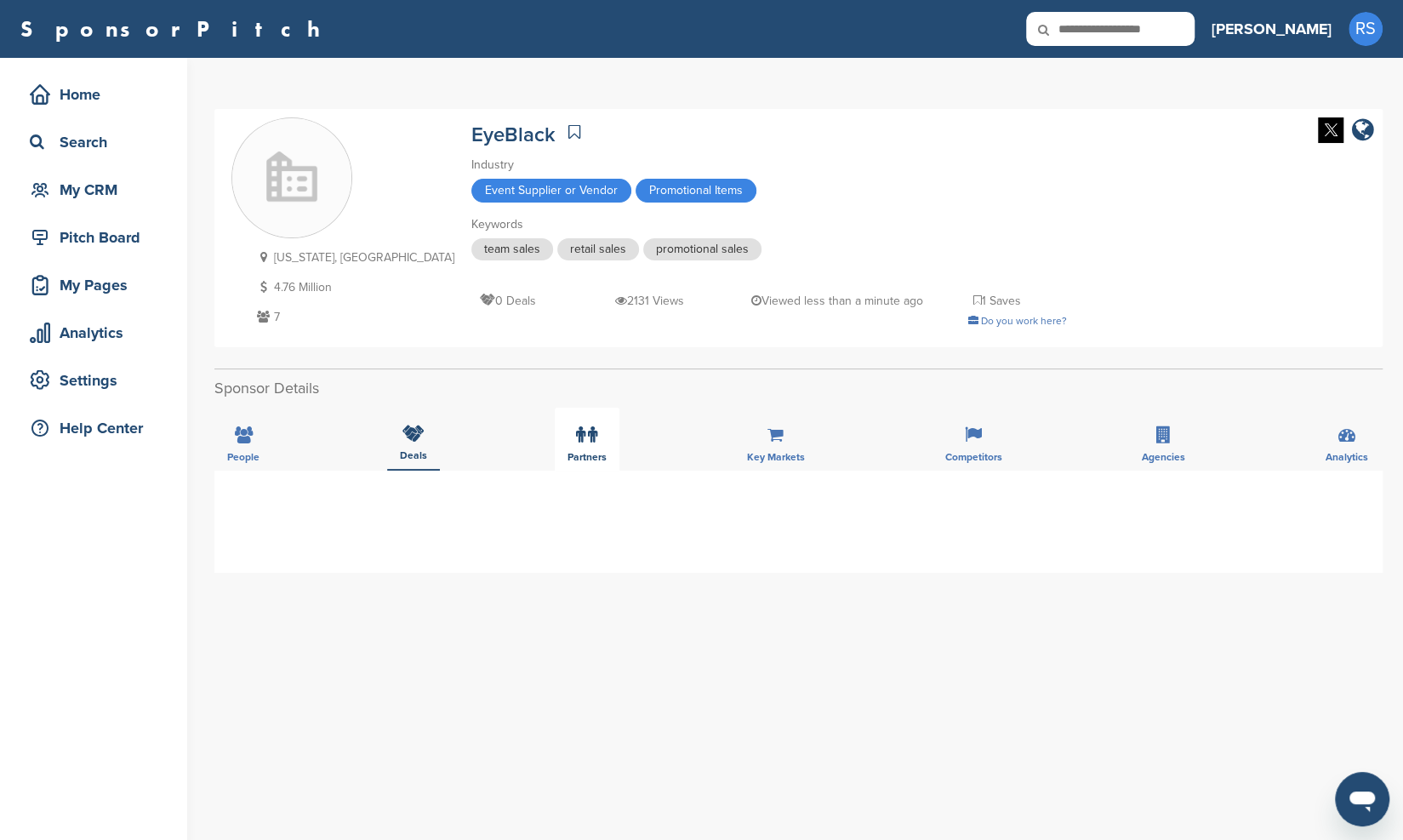
click at [594, 434] on icon at bounding box center [592, 435] width 9 height 17
click at [421, 442] on icon at bounding box center [414, 435] width 22 height 17
